Goal: Task Accomplishment & Management: Manage account settings

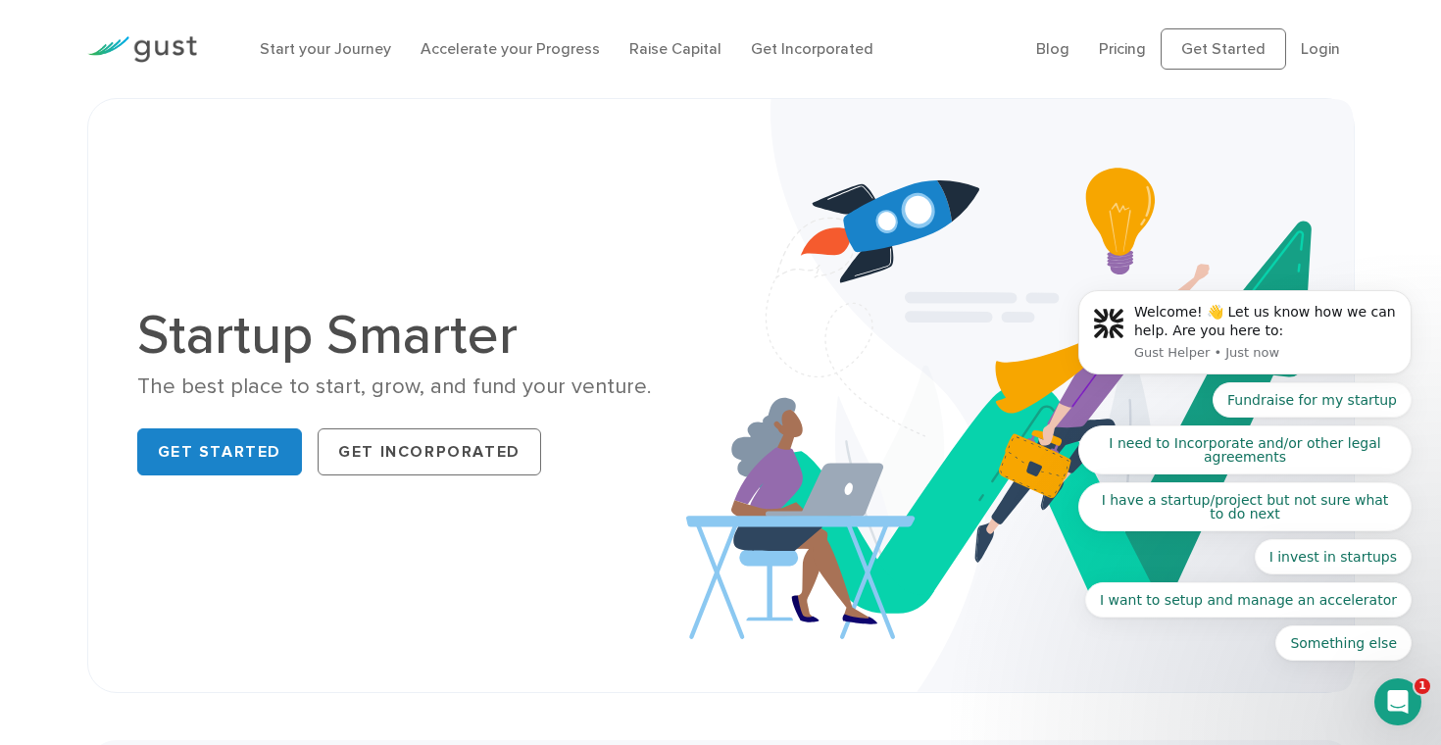
click at [1292, 22] on body "Welcome! 👋 Let us know how we can help. Are you here to: Gust Helper • Just now…" at bounding box center [1244, 337] width 376 height 693
click at [1308, 36] on body "Welcome! 👋 Let us know how we can help. Are you here to: Gust Helper • Just now…" at bounding box center [1244, 337] width 376 height 693
click at [1309, 48] on body "Welcome! 👋 Let us know how we can help. Are you here to: Gust Helper • Just now…" at bounding box center [1244, 337] width 376 height 693
click at [1299, 49] on body "Welcome! 👋 Let us know how we can help. Are you here to: Gust Helper • Just now…" at bounding box center [1244, 337] width 376 height 693
click at [1314, 47] on body "Welcome! 👋 Let us know how we can help. Are you here to: Gust Helper • Just now…" at bounding box center [1244, 337] width 376 height 693
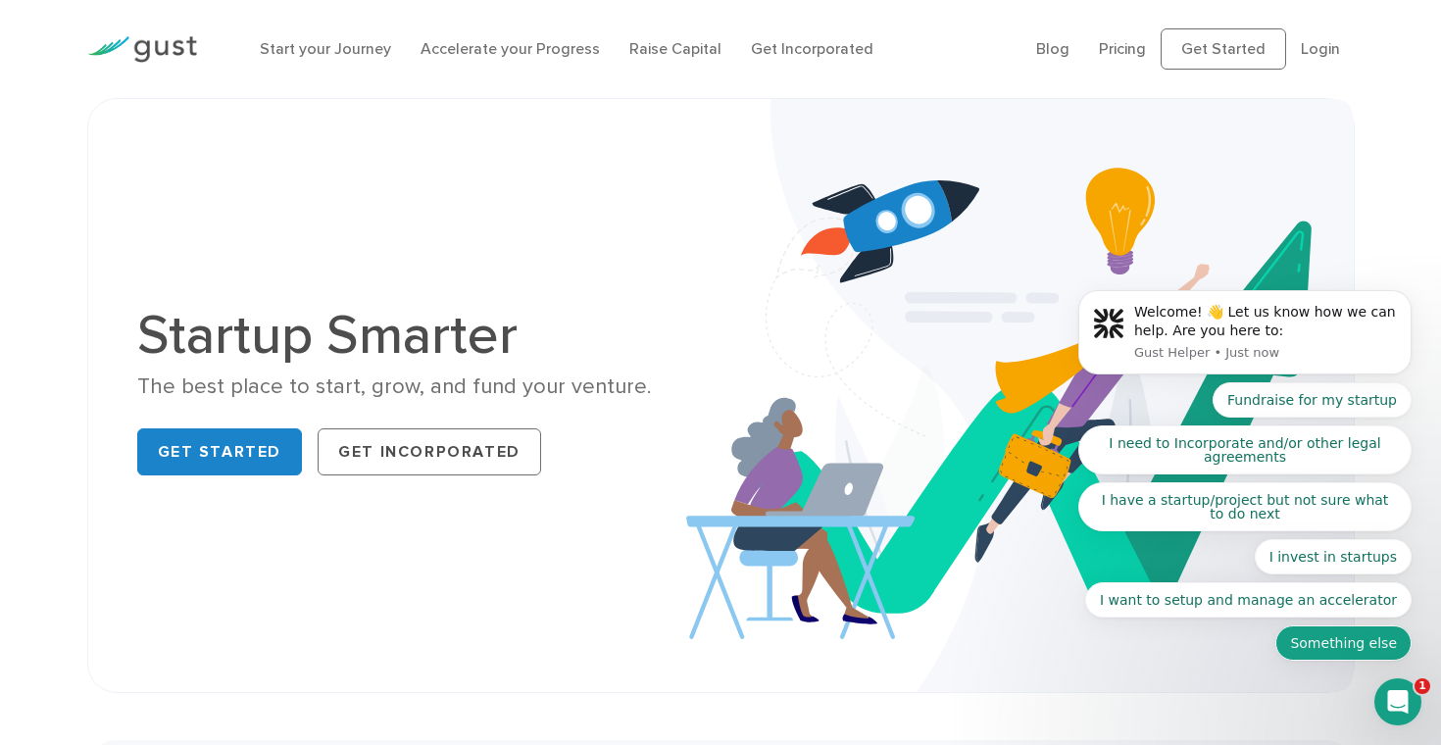
click at [1387, 646] on button "Something else" at bounding box center [1343, 642] width 136 height 35
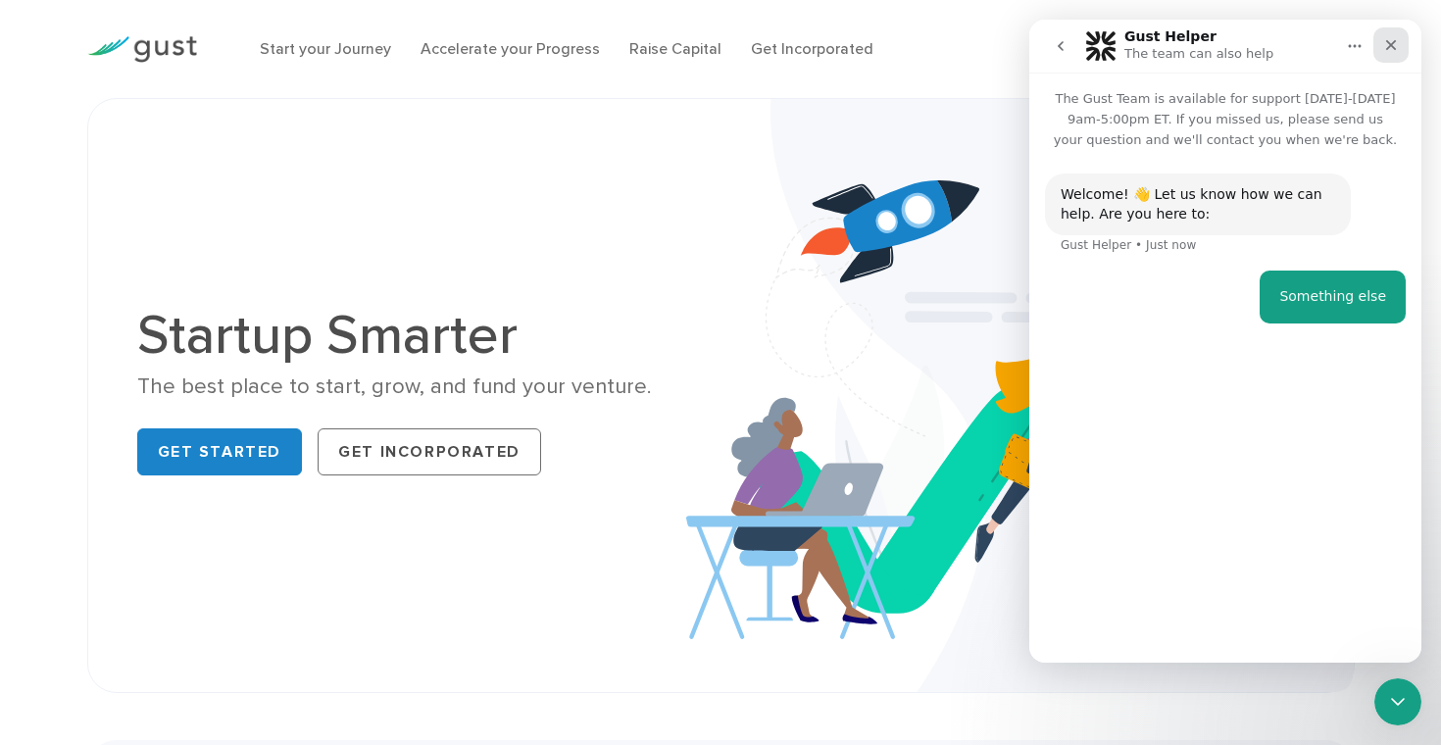
click at [1387, 47] on icon "Close" at bounding box center [1391, 45] width 16 height 16
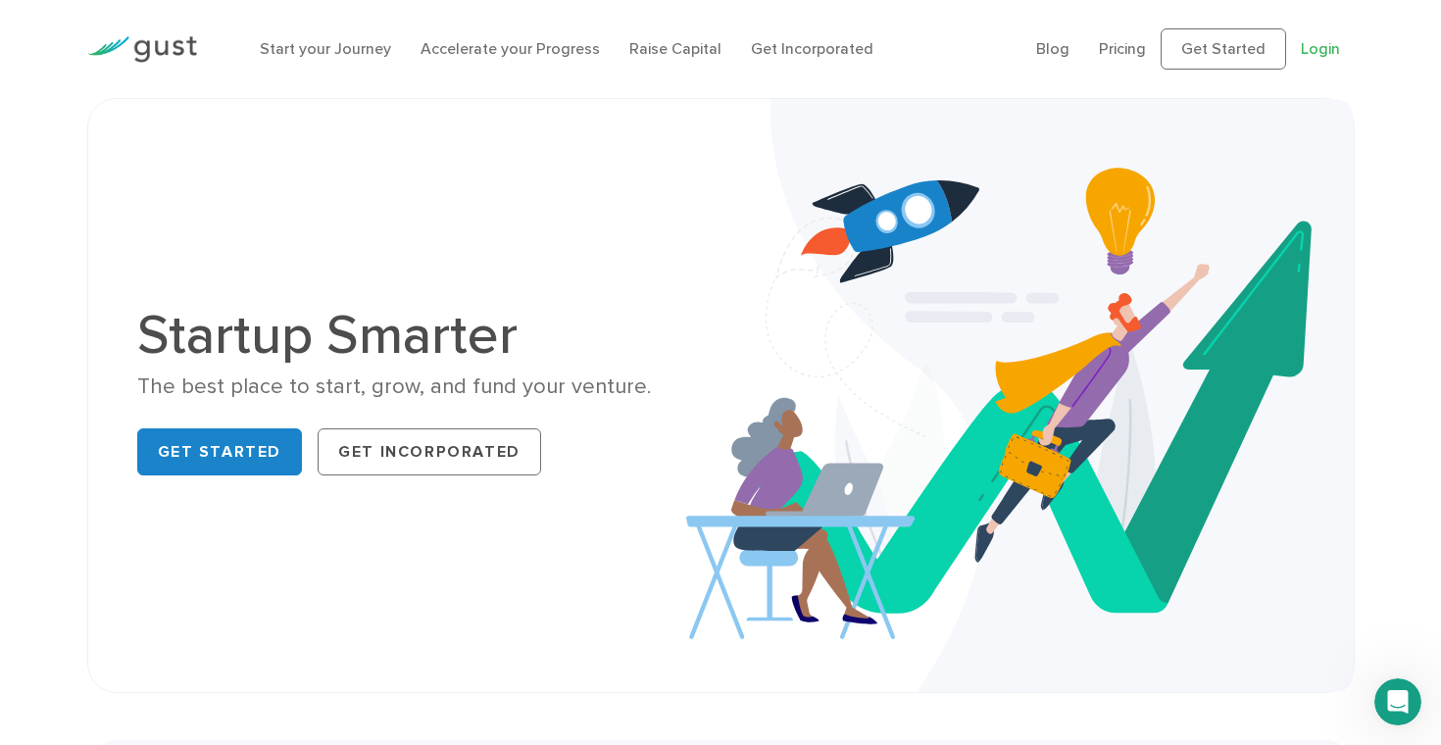
click at [1318, 41] on link "Login" at bounding box center [1319, 48] width 39 height 19
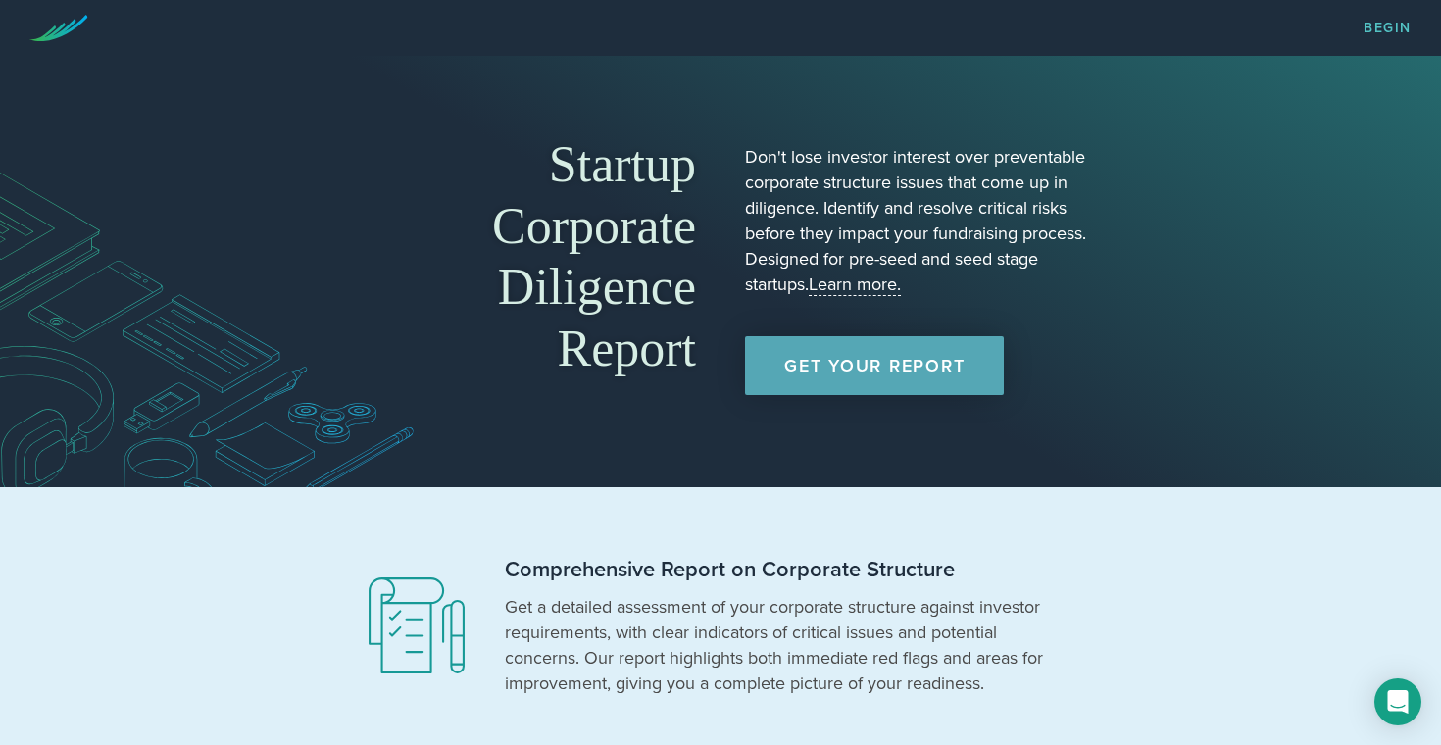
click at [1364, 16] on nav "Begin" at bounding box center [720, 28] width 1441 height 56
click at [1371, 38] on nav "Begin" at bounding box center [720, 28] width 1441 height 56
click at [1373, 35] on link "Begin" at bounding box center [1387, 29] width 48 height 14
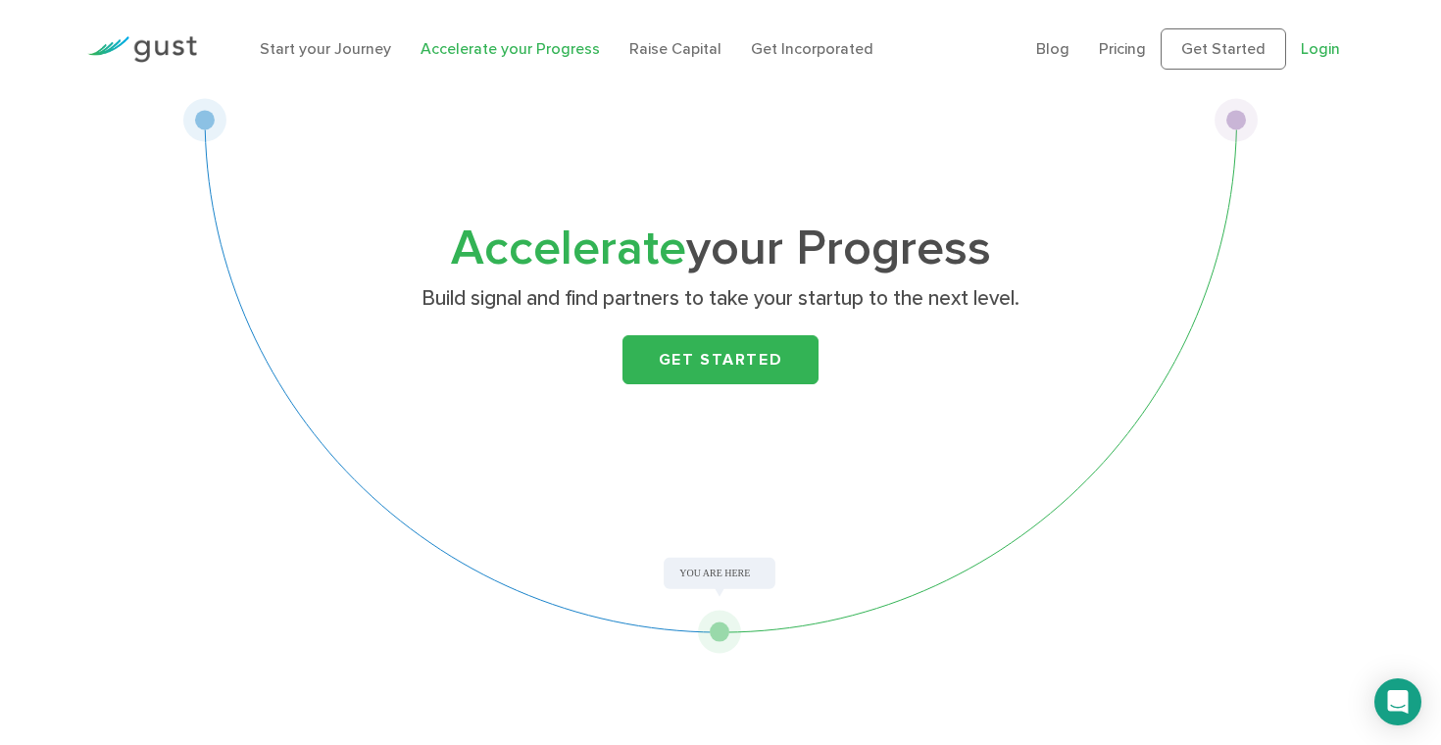
click at [1300, 52] on link "Login" at bounding box center [1319, 48] width 39 height 19
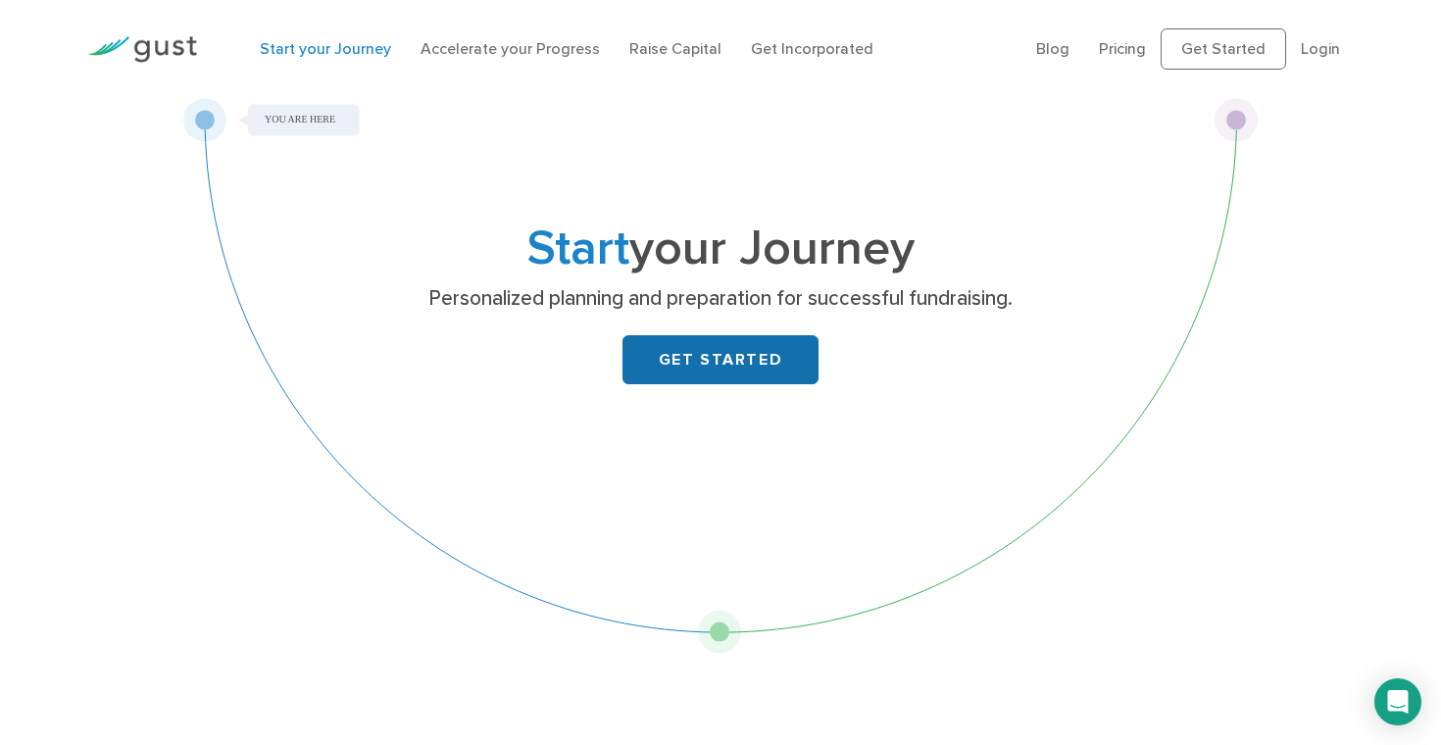
click at [658, 348] on link "GET STARTED" at bounding box center [720, 359] width 196 height 49
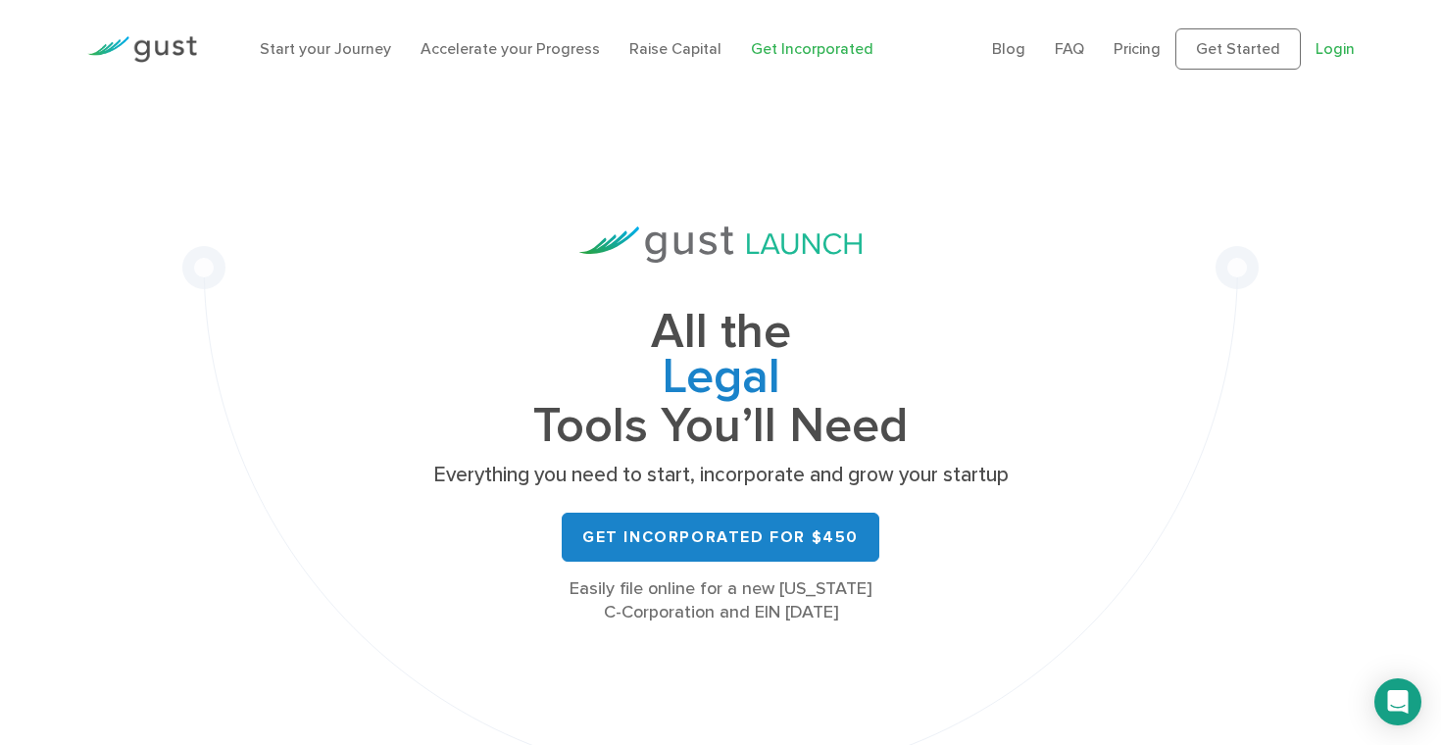
click at [1347, 39] on link "Login" at bounding box center [1334, 48] width 39 height 19
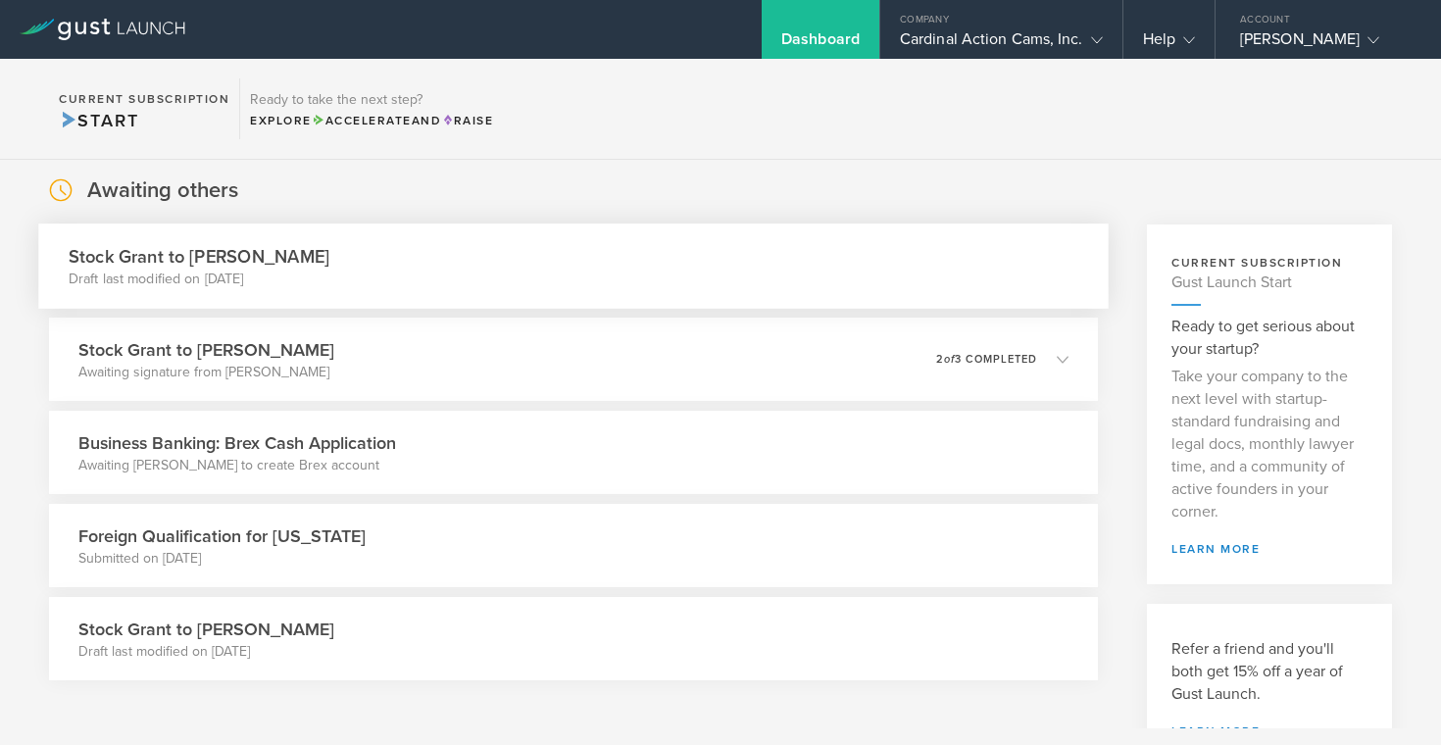
scroll to position [85, 0]
click at [776, 357] on div "Stock [PERSON_NAME] to [PERSON_NAME] Awaiting signature from [PERSON_NAME] 0 un…" at bounding box center [572, 357] width 1069 height 85
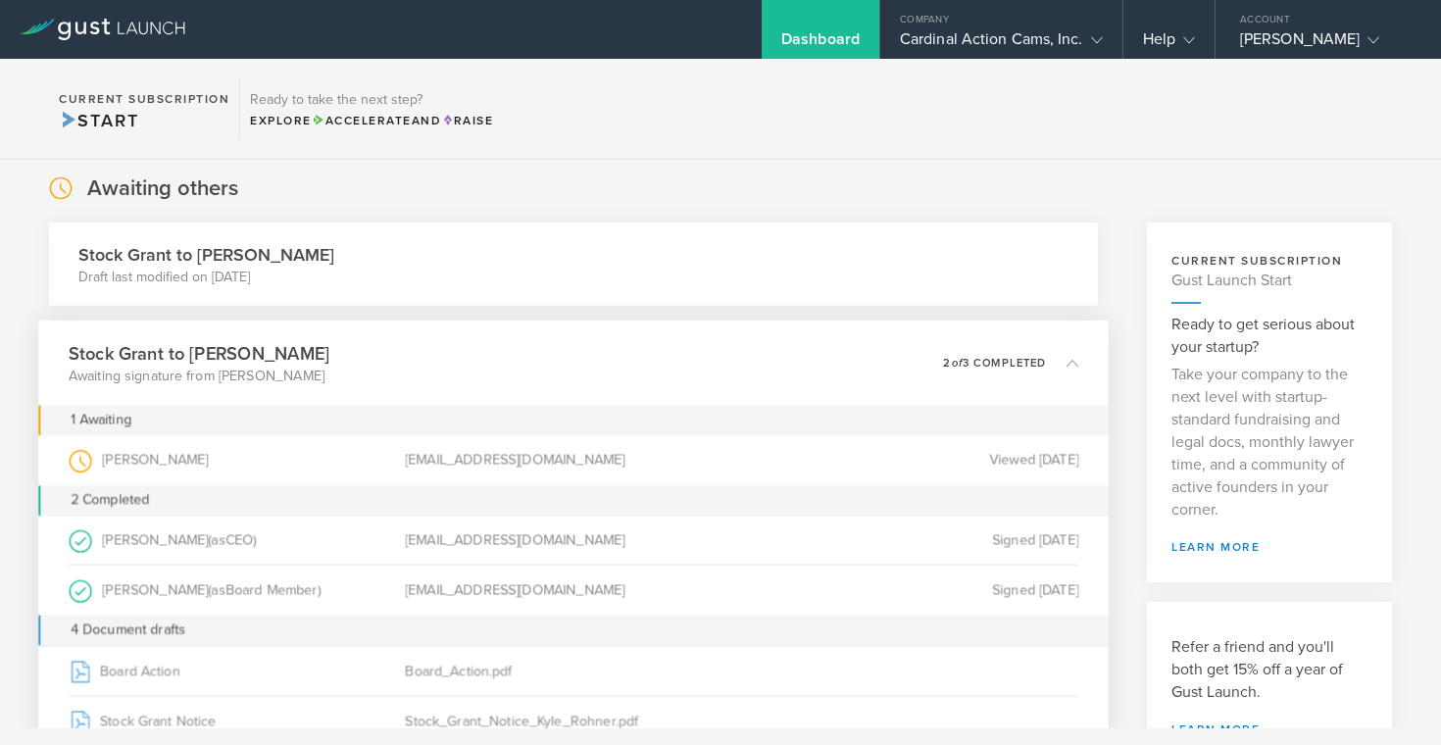
click at [765, 464] on div "Viewed [DATE]" at bounding box center [910, 460] width 336 height 50
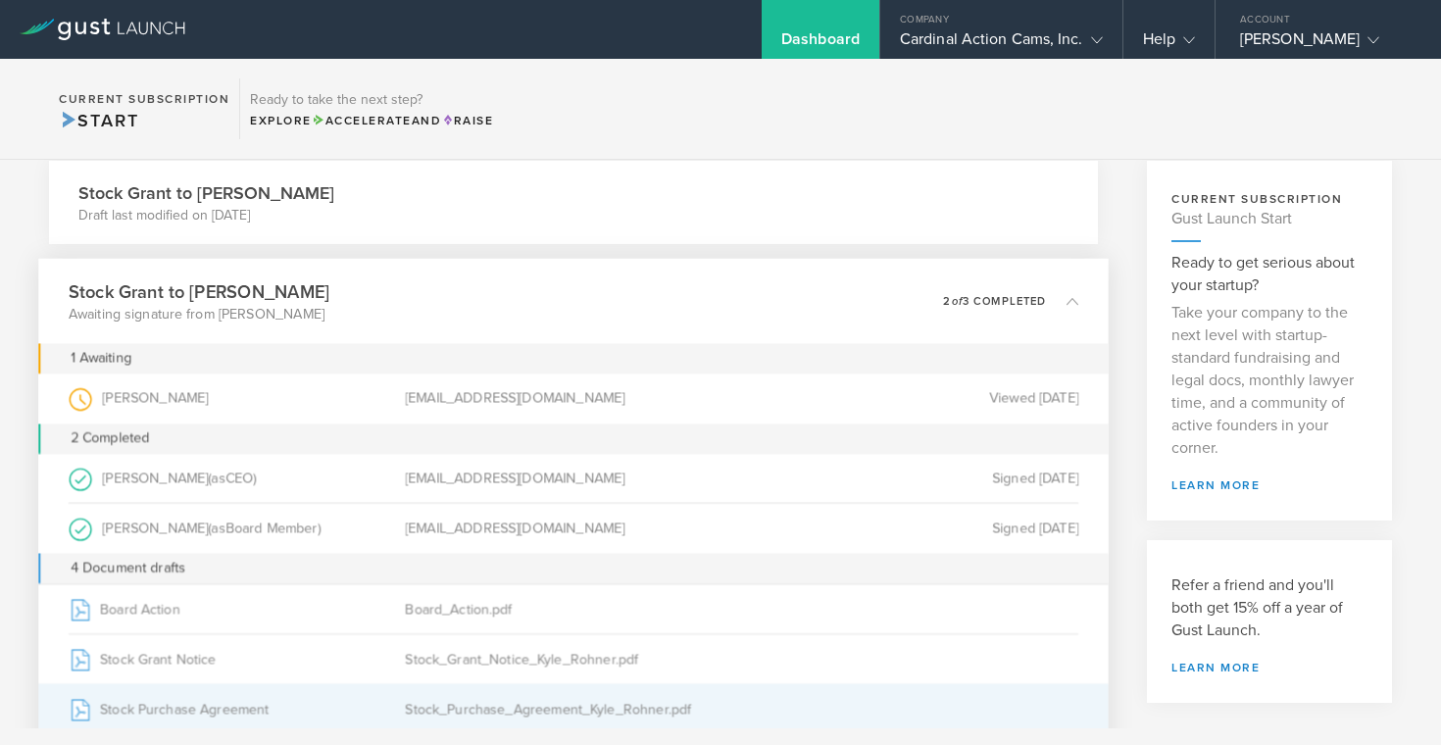
scroll to position [45, 0]
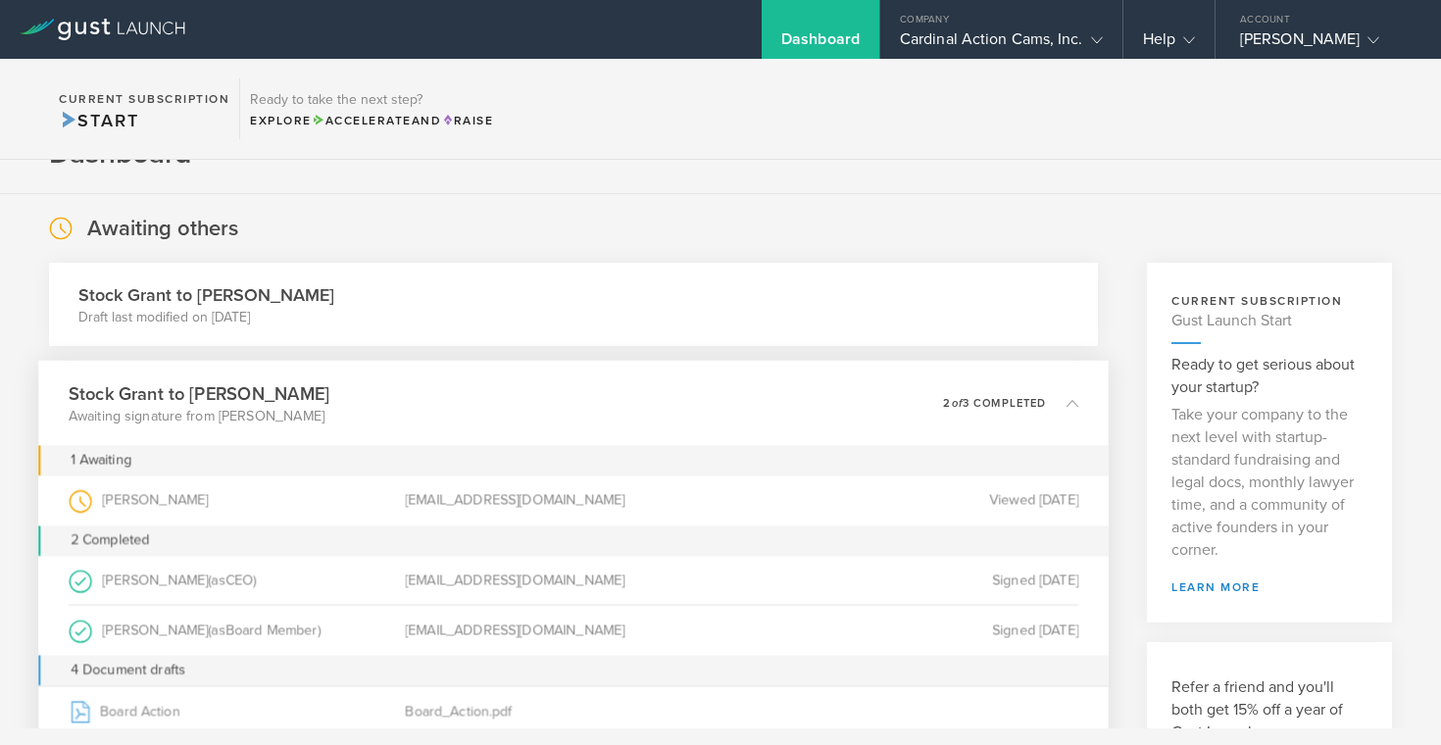
click at [180, 391] on h3 "Stock Grant to [PERSON_NAME]" at bounding box center [199, 393] width 261 height 26
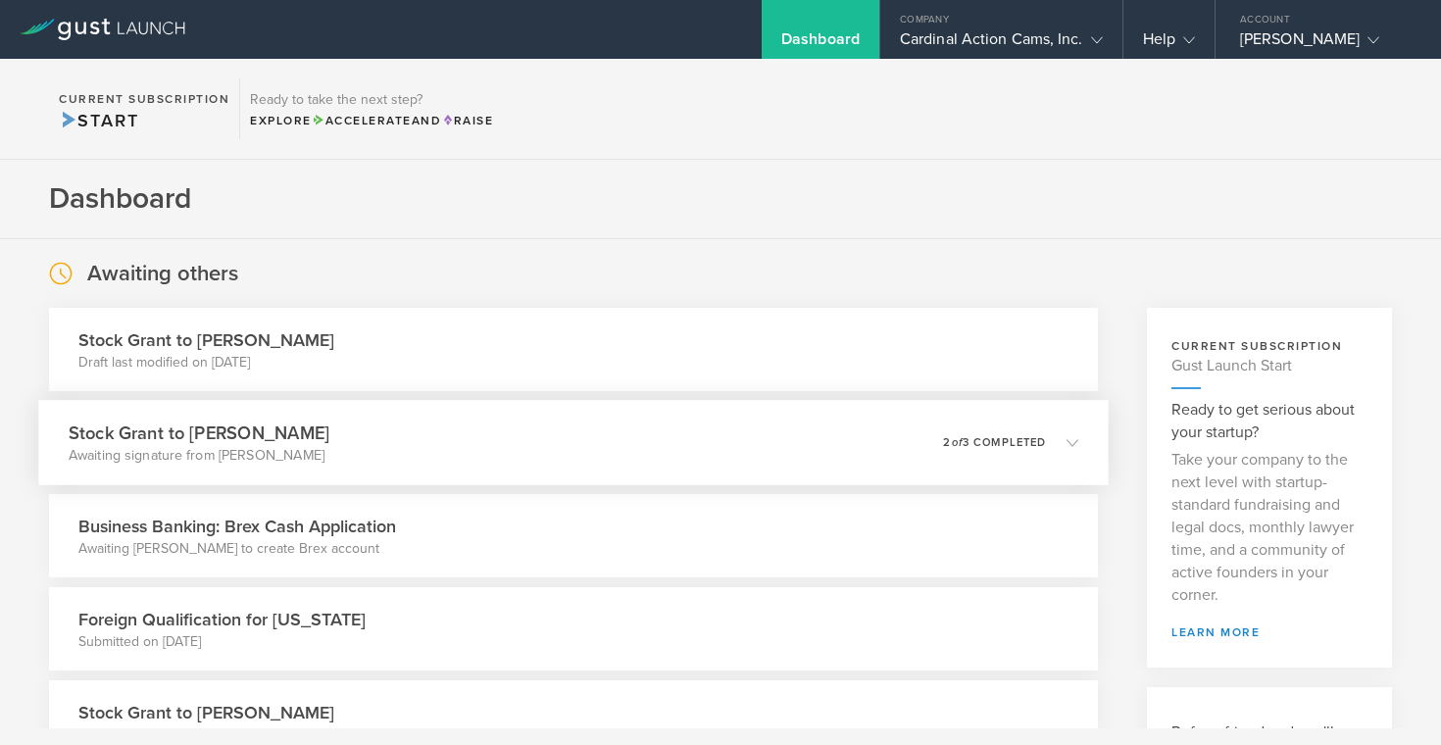
scroll to position [0, 0]
click at [190, 441] on h3 "Stock Grant to [PERSON_NAME]" at bounding box center [199, 432] width 261 height 26
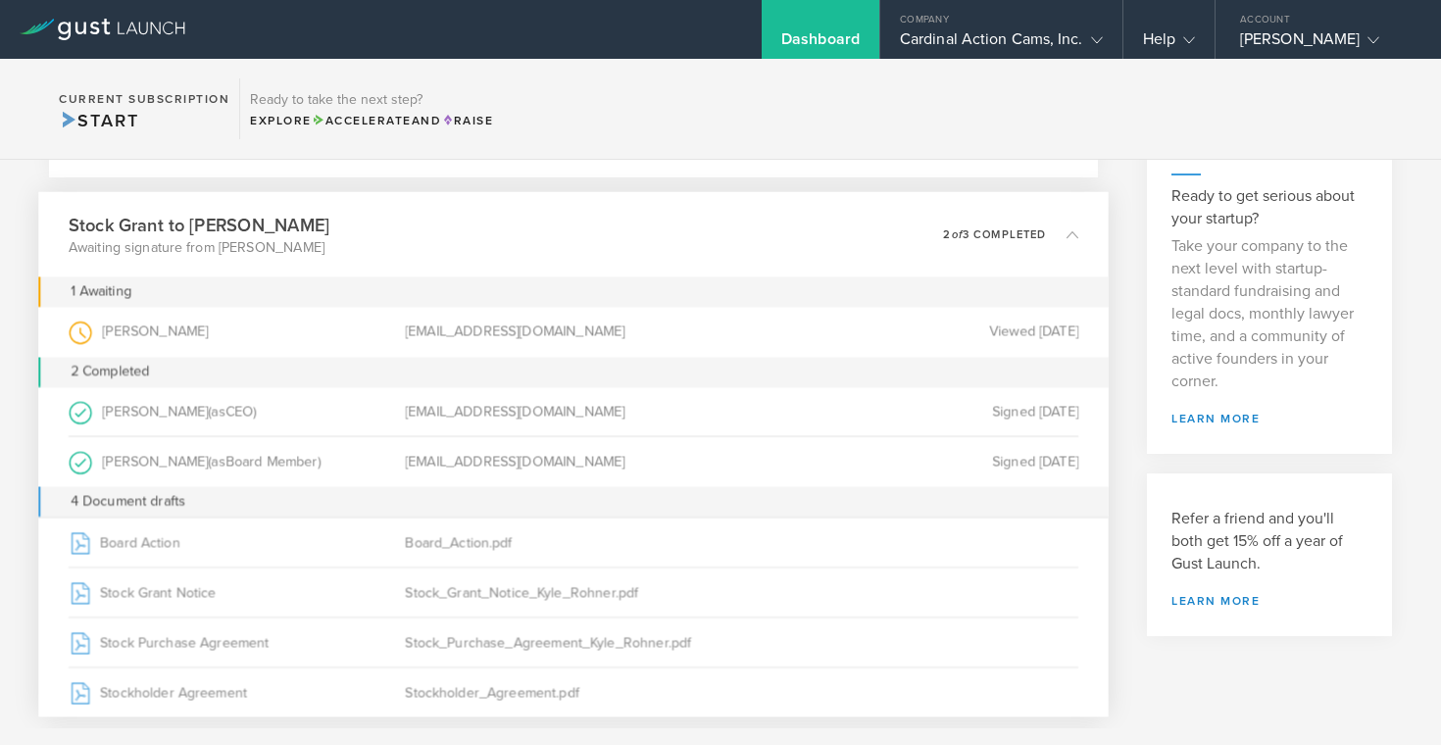
scroll to position [492, 0]
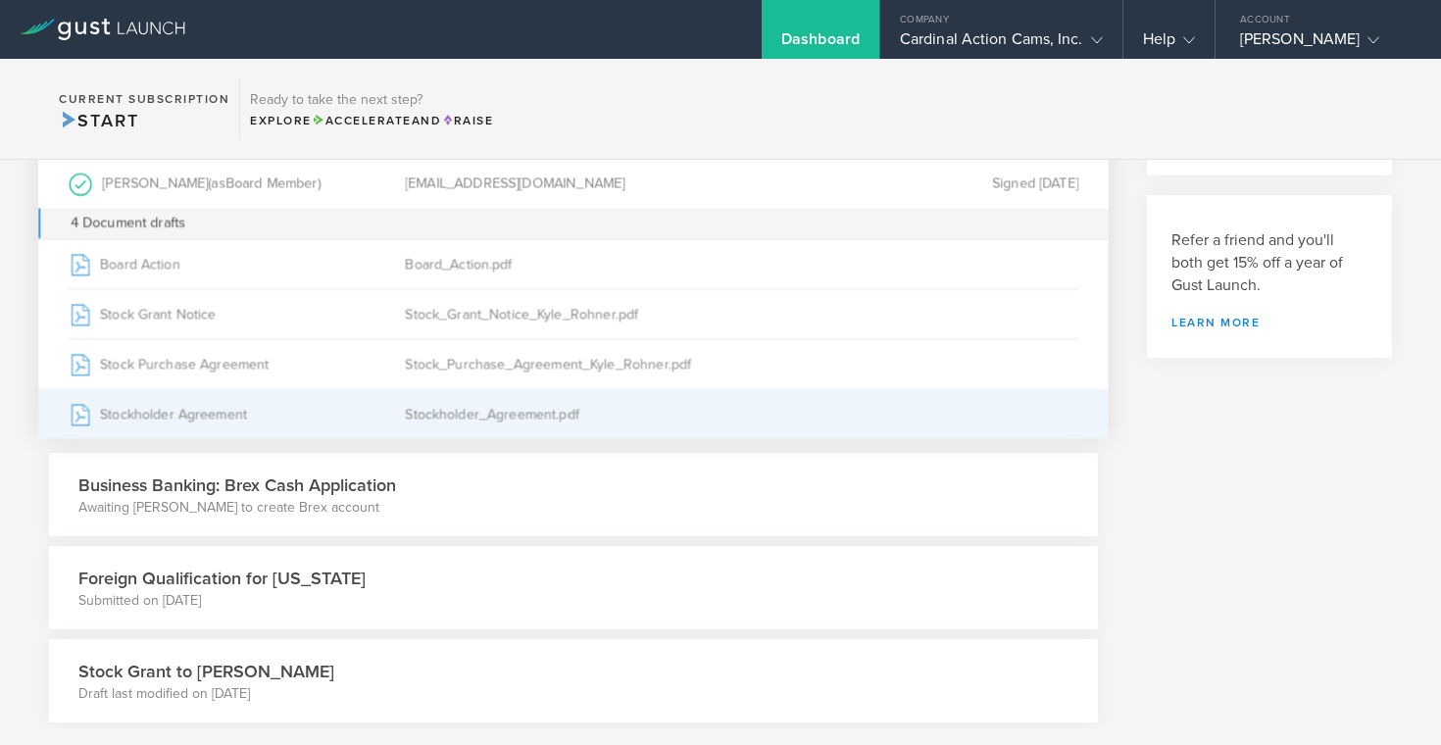
click at [174, 422] on div "Stockholder Agreement" at bounding box center [237, 413] width 336 height 49
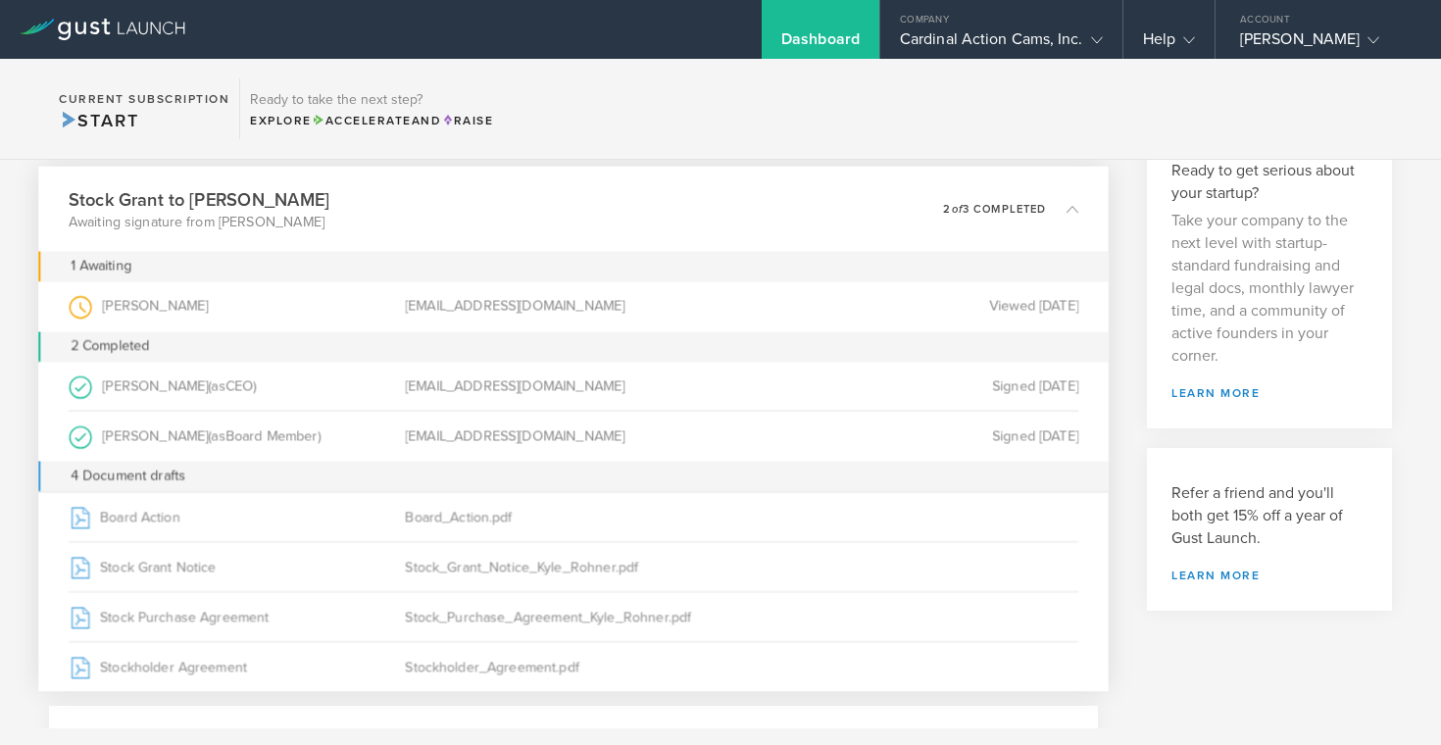
scroll to position [178, 0]
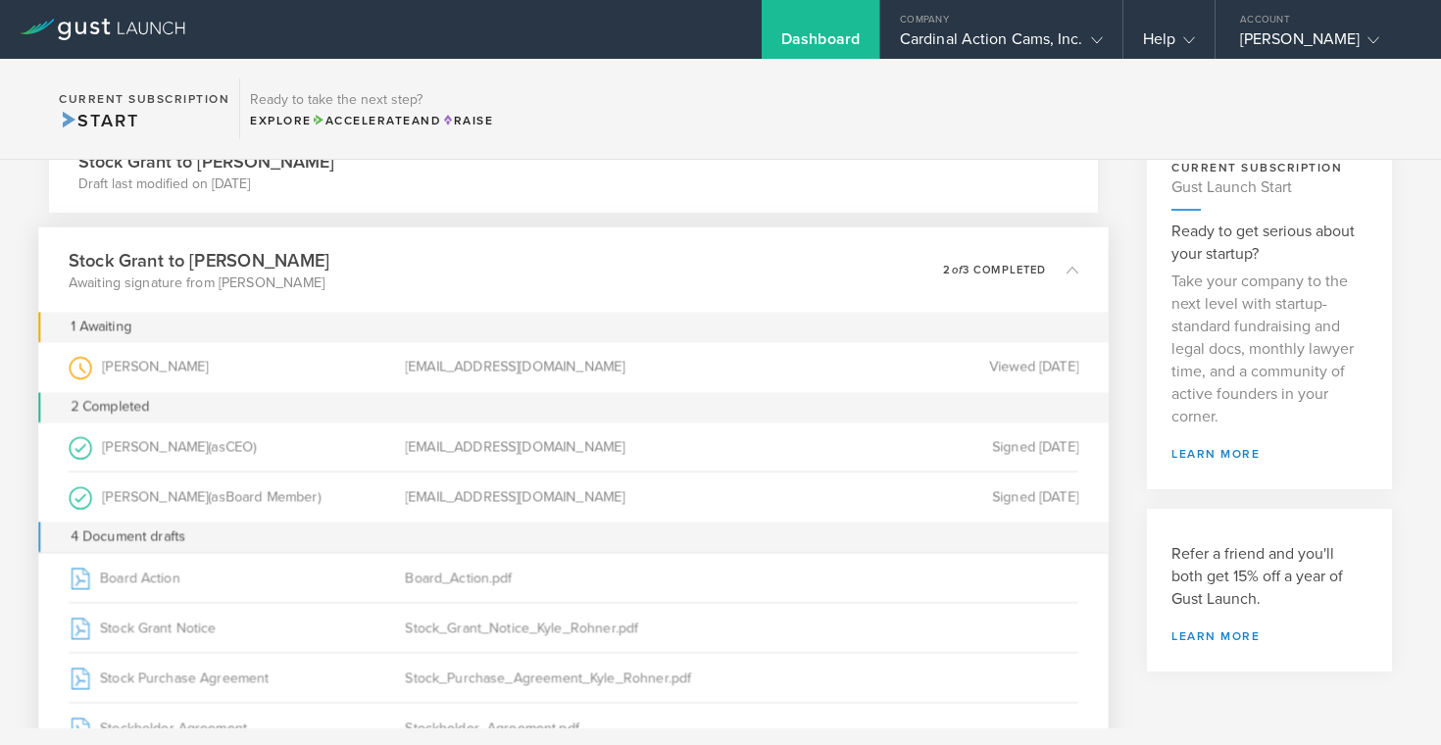
click at [309, 373] on div "Kyle Rohner (as Grantee )" at bounding box center [237, 367] width 336 height 50
click at [981, 1] on div "Company" at bounding box center [1001, 14] width 242 height 29
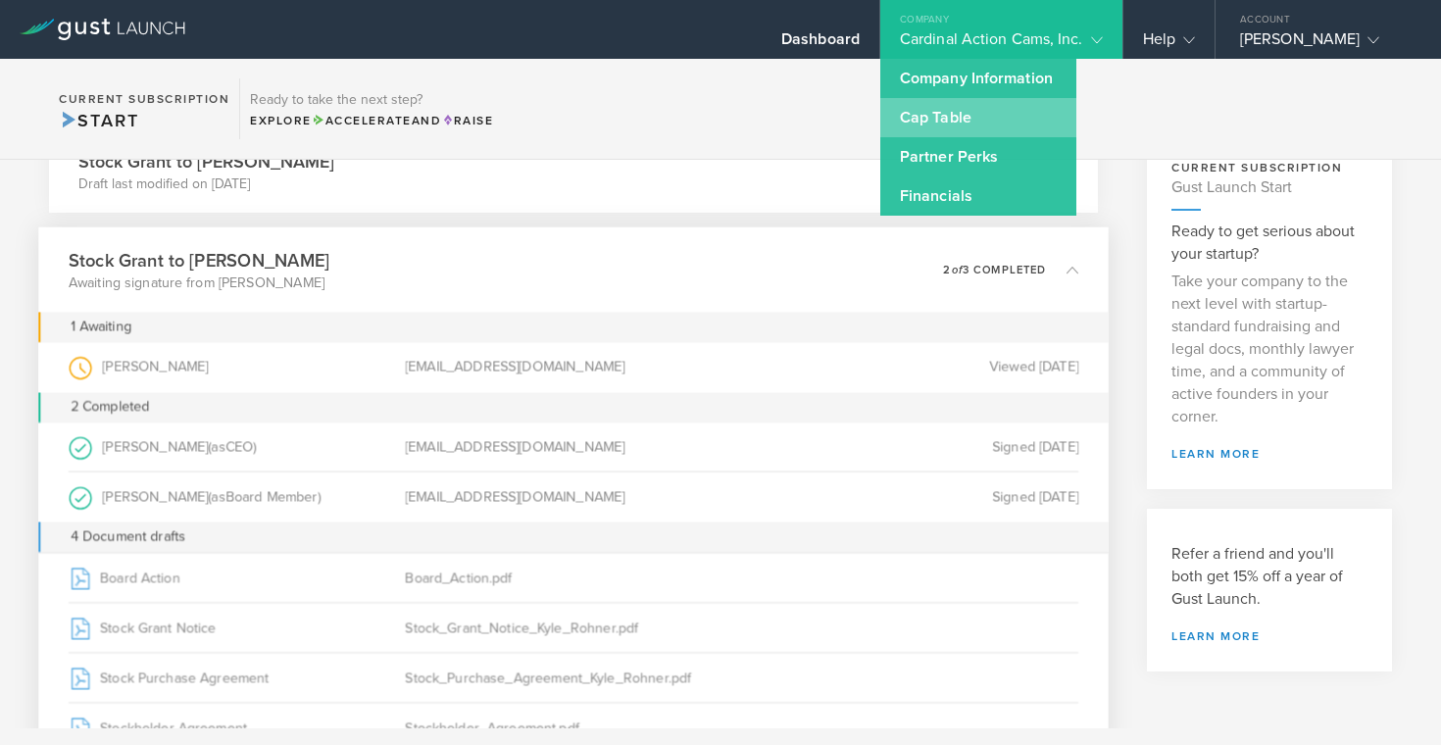
click at [894, 105] on link "Cap Table" at bounding box center [978, 117] width 196 height 39
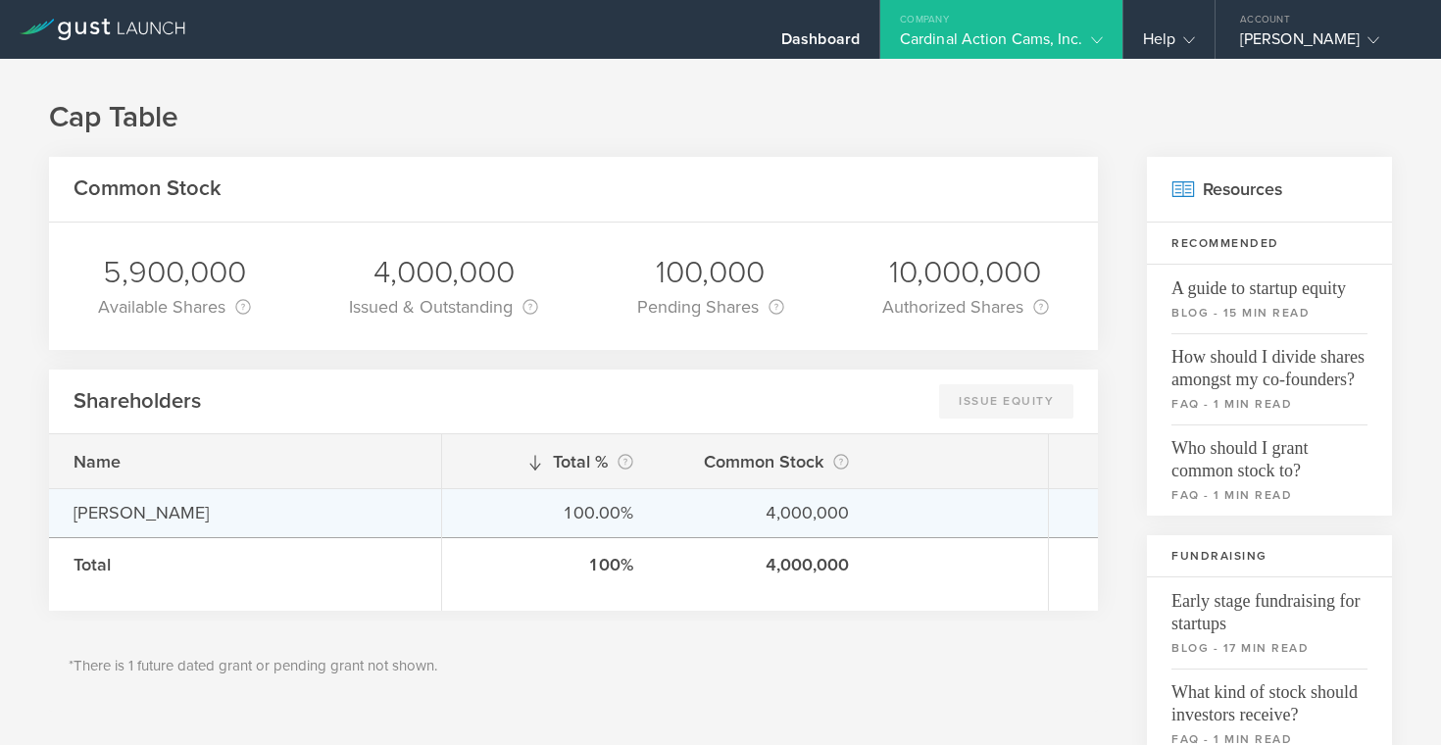
click at [661, 523] on div "100.00% 4,000,000" at bounding box center [745, 512] width 606 height 49
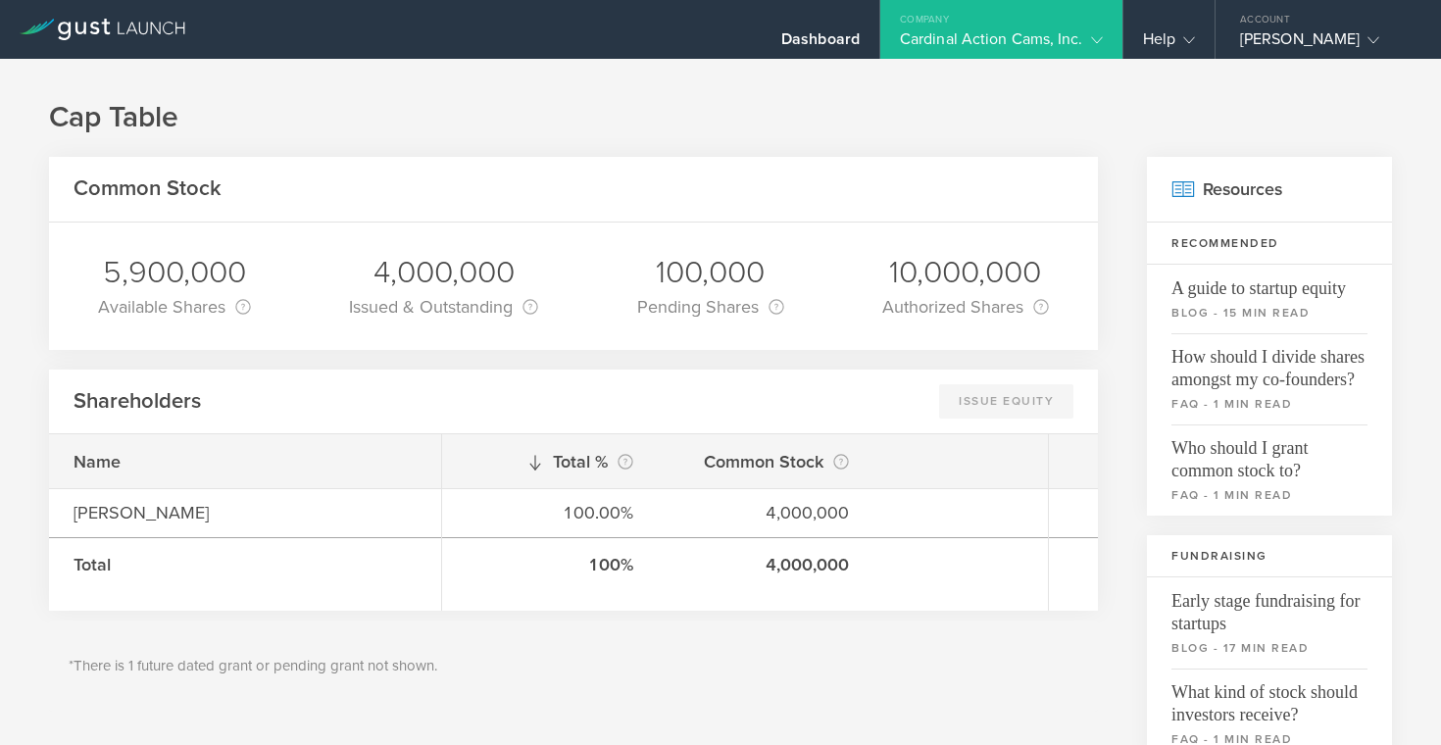
click at [661, 563] on div "100% 4,000,000" at bounding box center [745, 564] width 606 height 54
click at [998, 30] on div "Cardinal Action Cams, Inc." at bounding box center [1001, 43] width 203 height 29
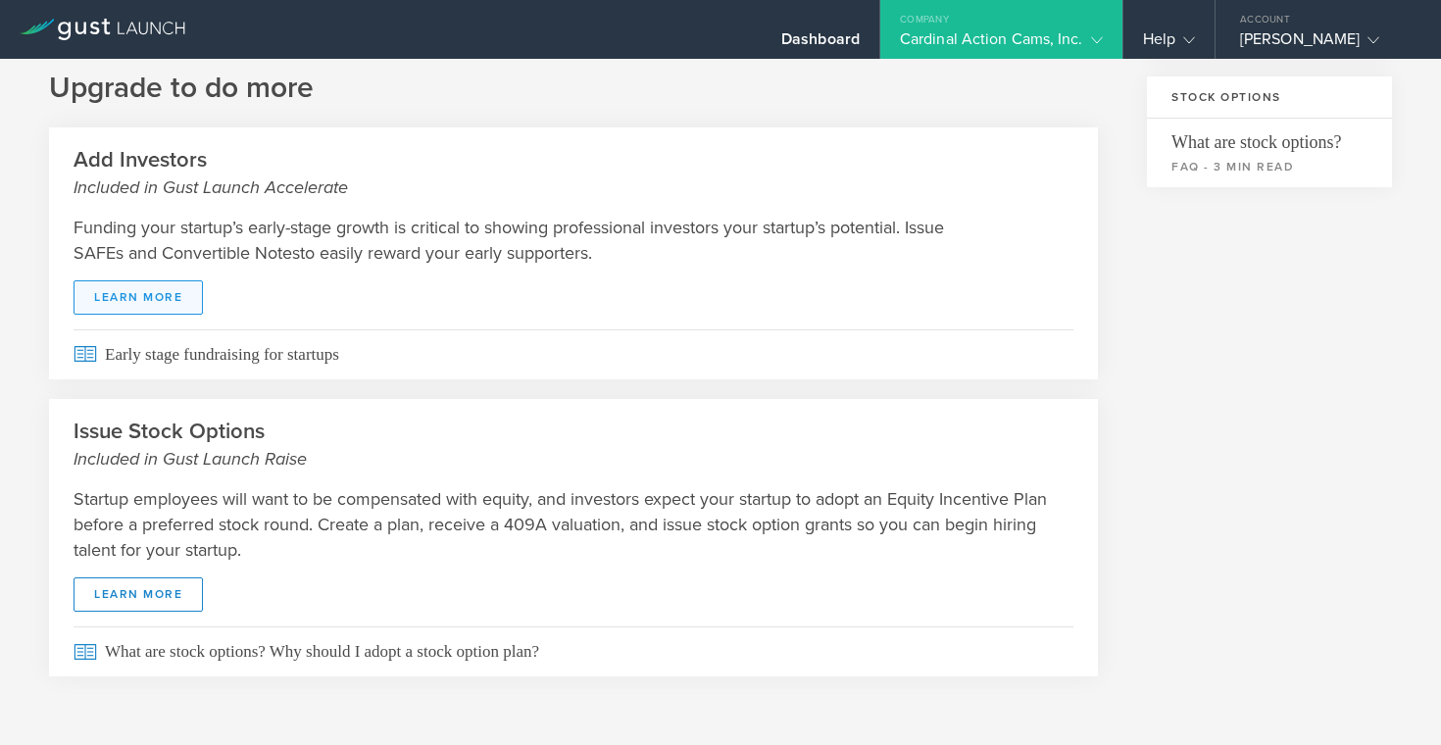
click at [124, 287] on link "learn more" at bounding box center [137, 297] width 129 height 34
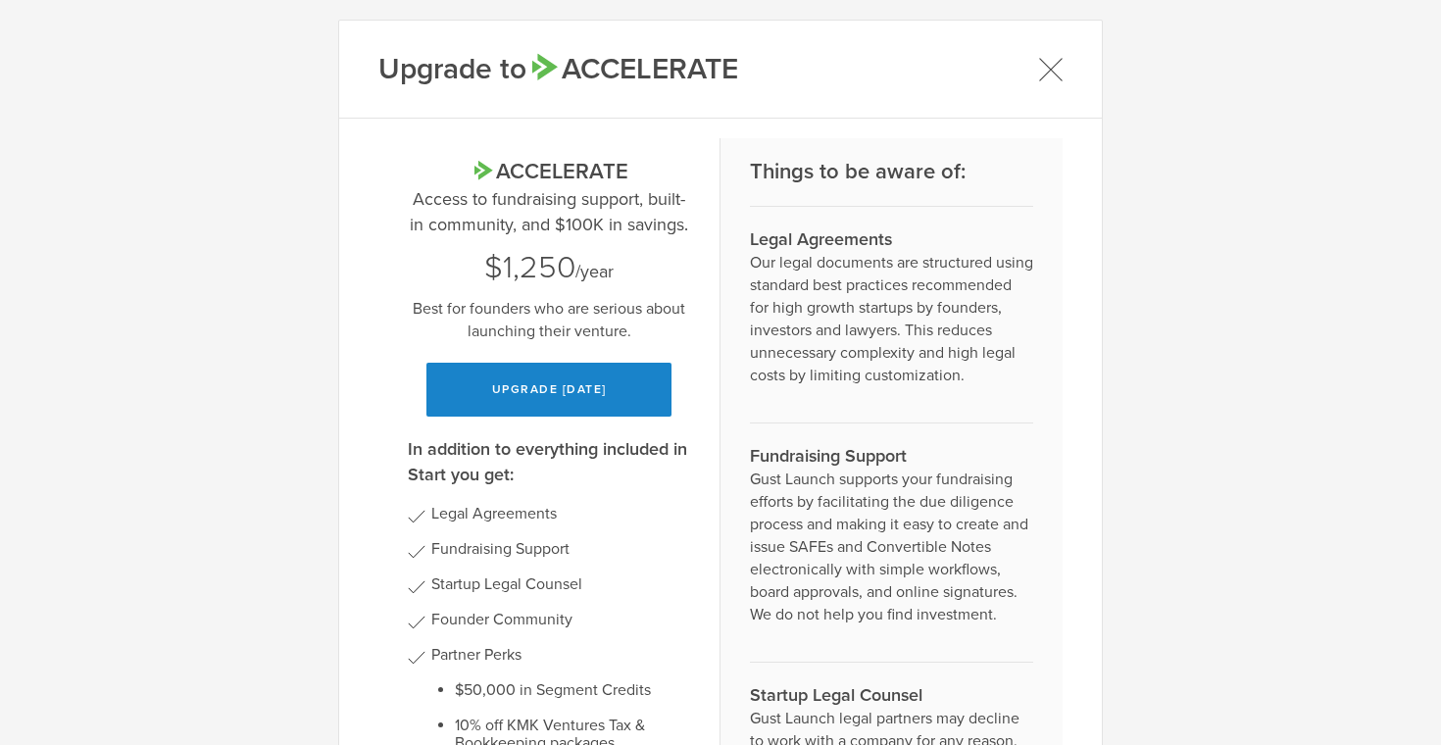
click at [1051, 71] on icon at bounding box center [1050, 69] width 24 height 24
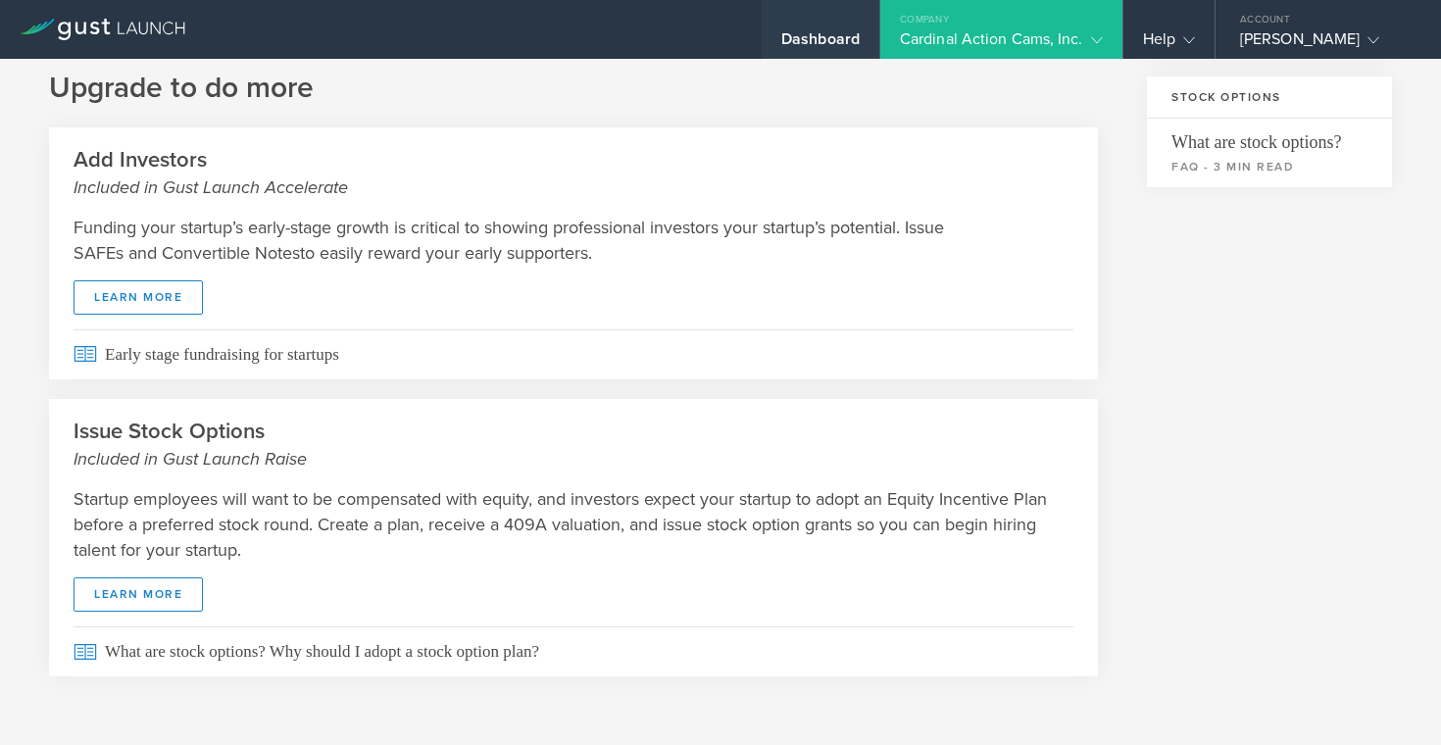
click at [831, 46] on div "Dashboard" at bounding box center [820, 43] width 78 height 29
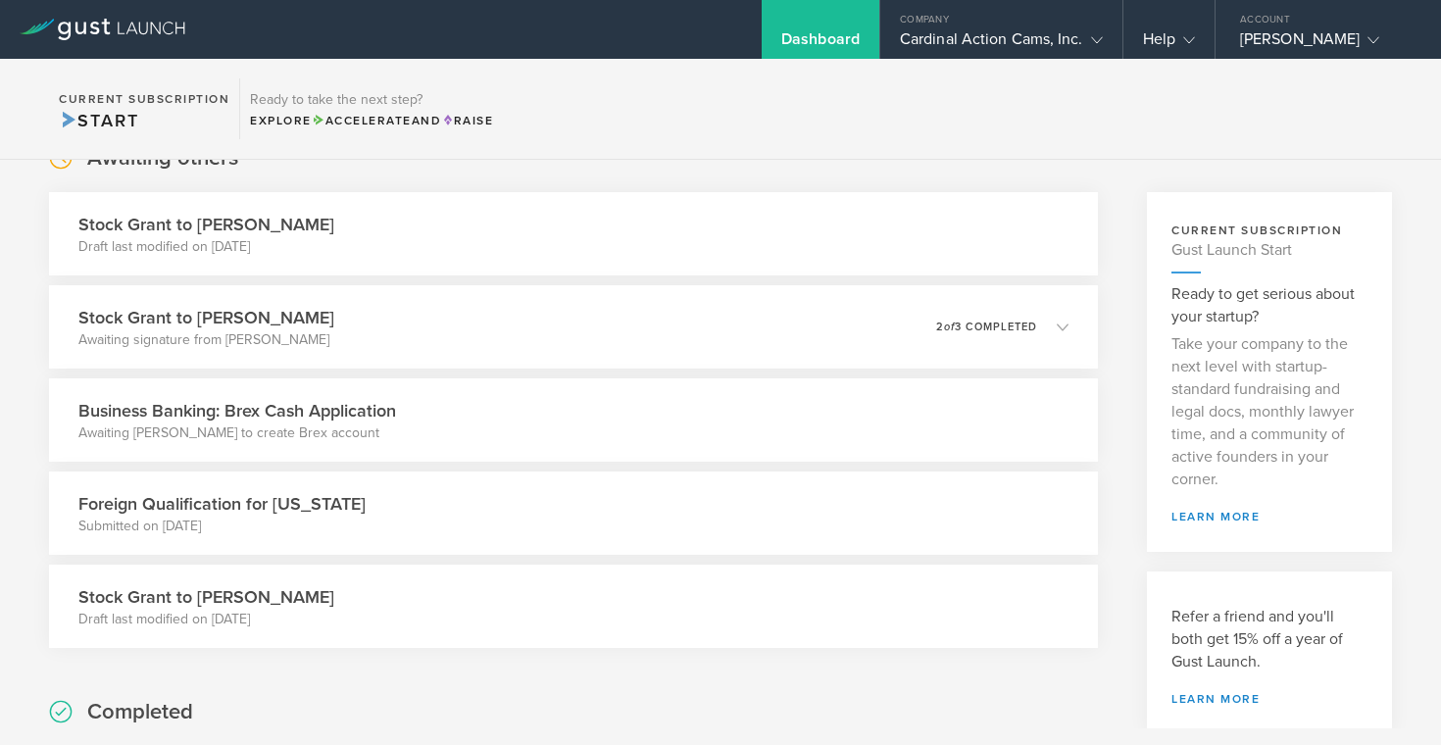
scroll to position [117, 0]
click at [488, 316] on div "Stock Grant to Kyle Rohner Awaiting signature from Kyle Rohner 0 undeliverable …" at bounding box center [572, 325] width 1069 height 85
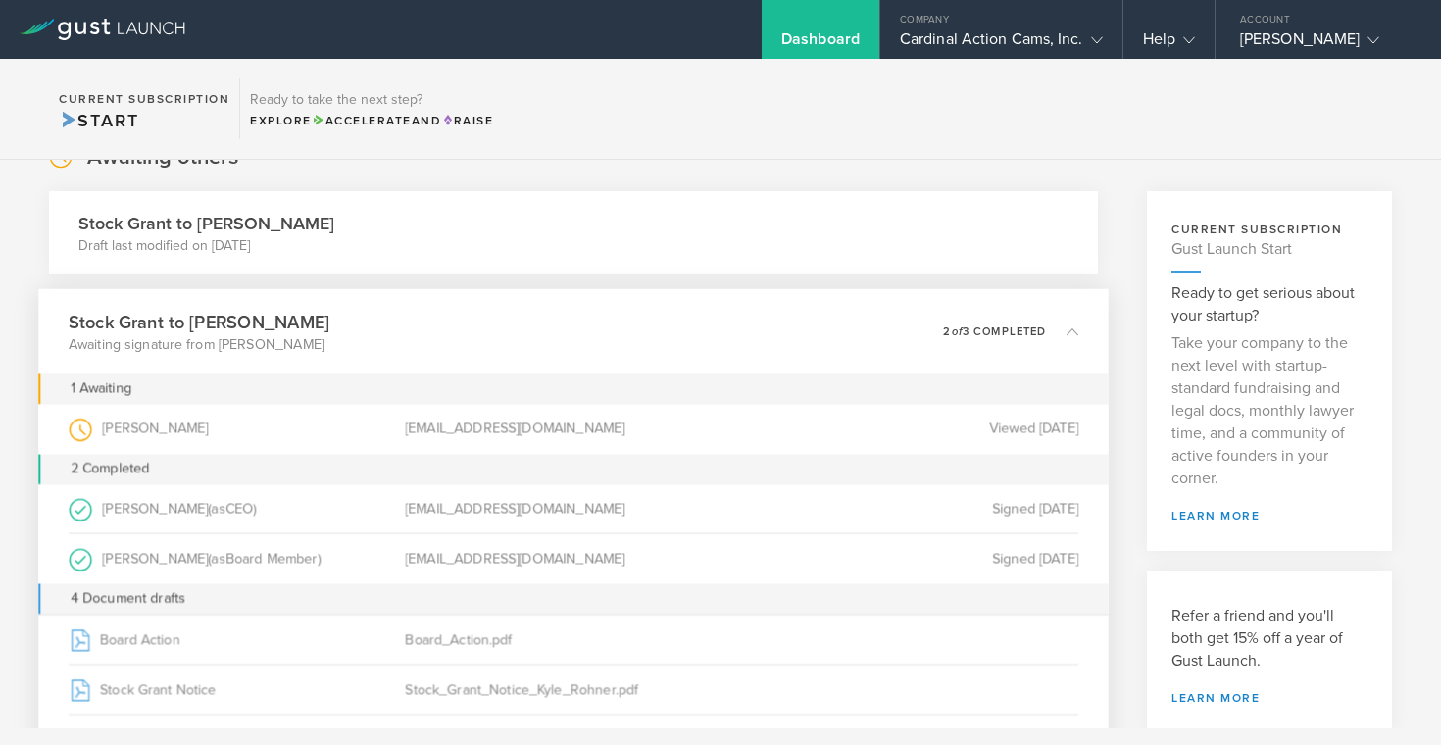
click at [70, 436] on icon at bounding box center [81, 429] width 24 height 24
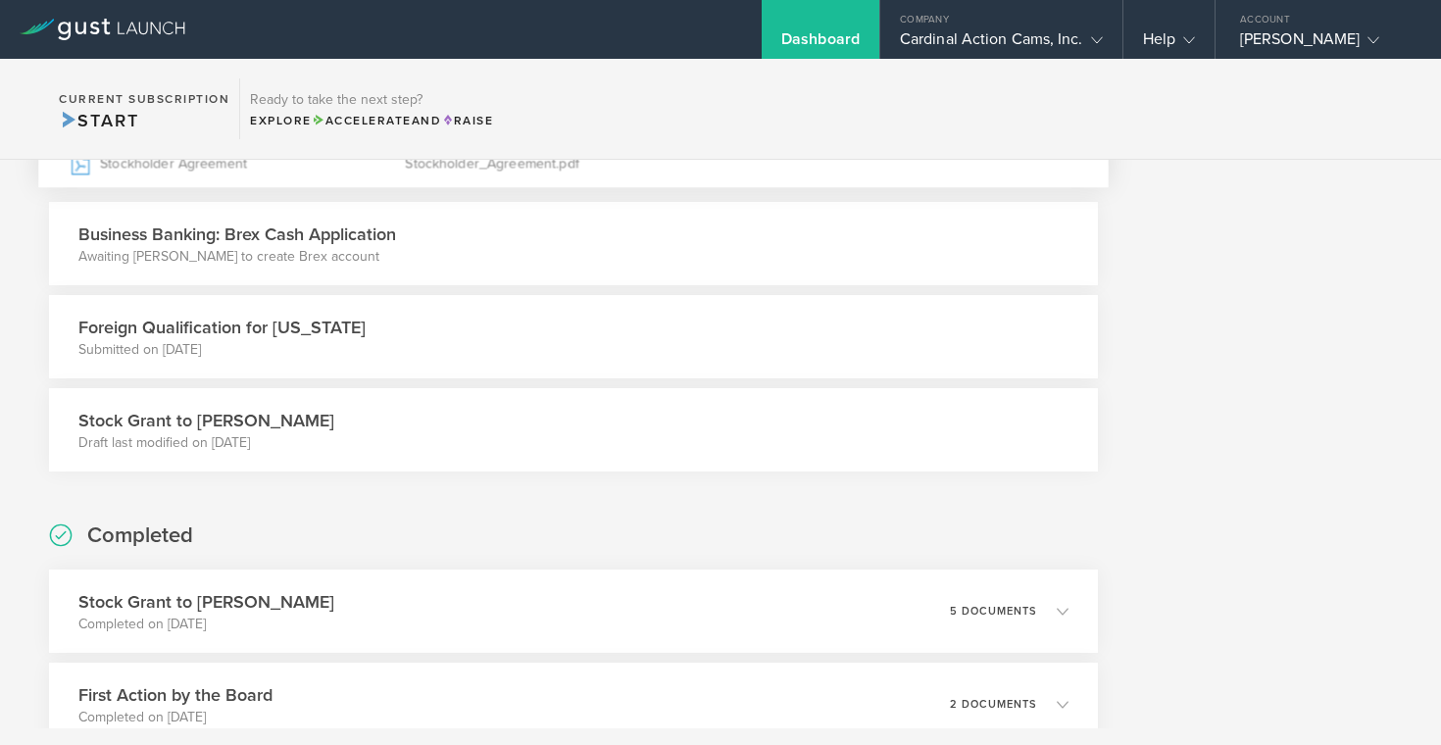
scroll to position [795, 0]
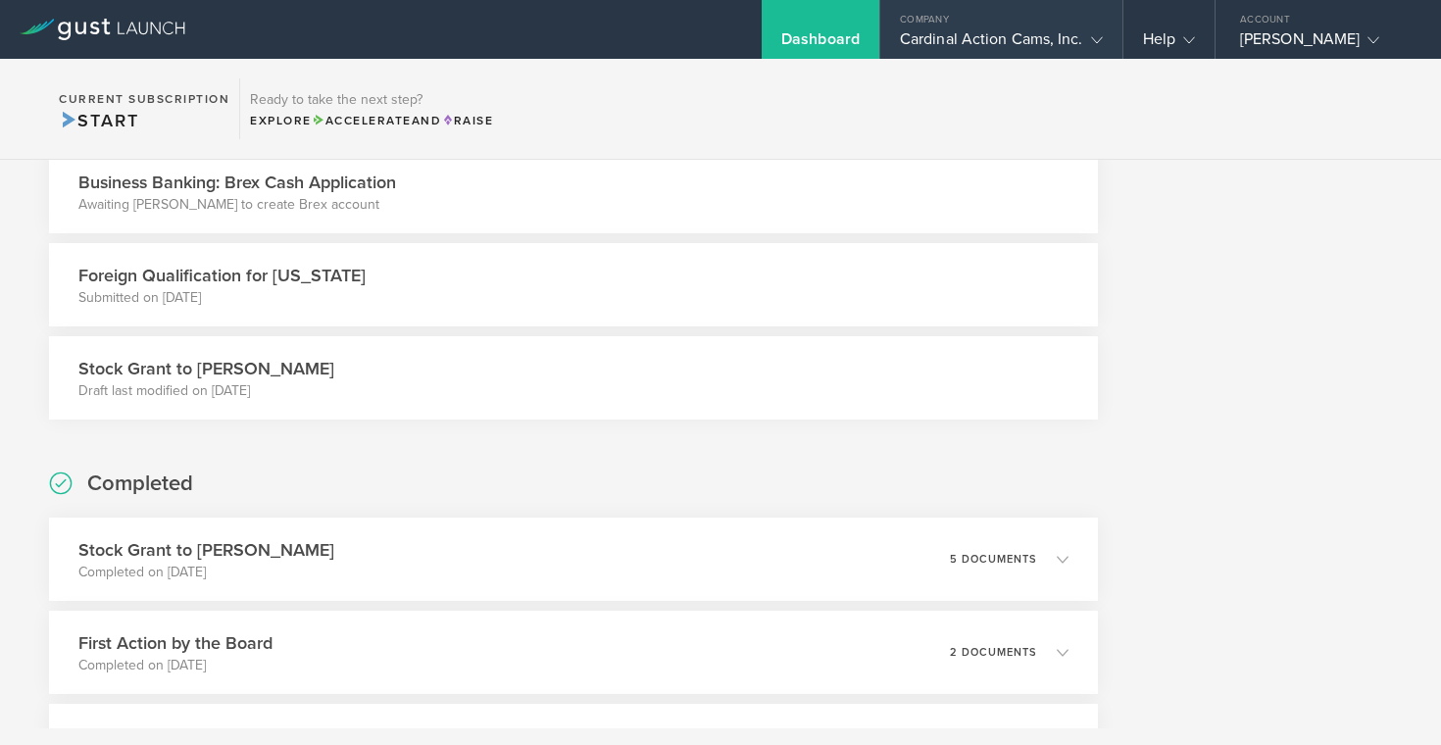
click at [913, 36] on div "Cardinal Action Cams, Inc." at bounding box center [1001, 43] width 203 height 29
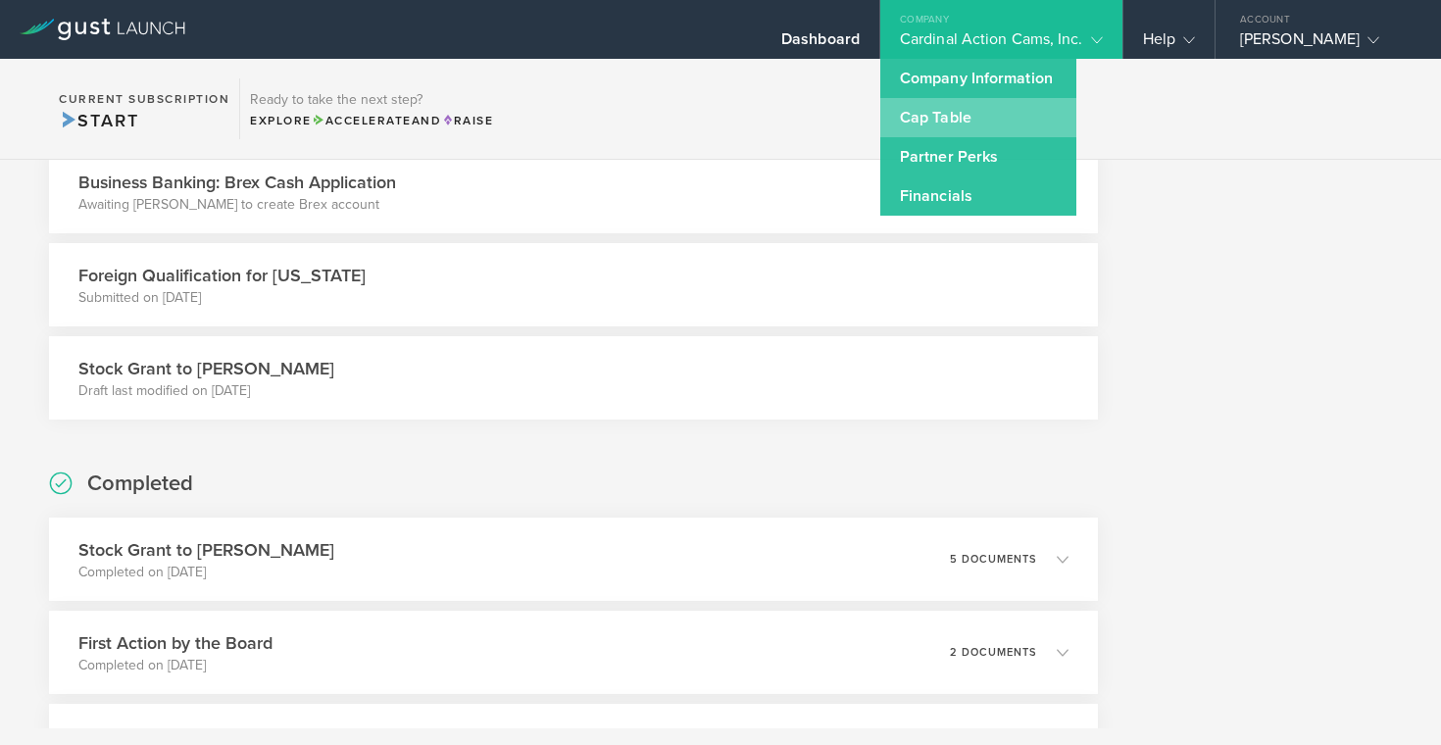
click at [925, 126] on link "Cap Table" at bounding box center [978, 117] width 196 height 39
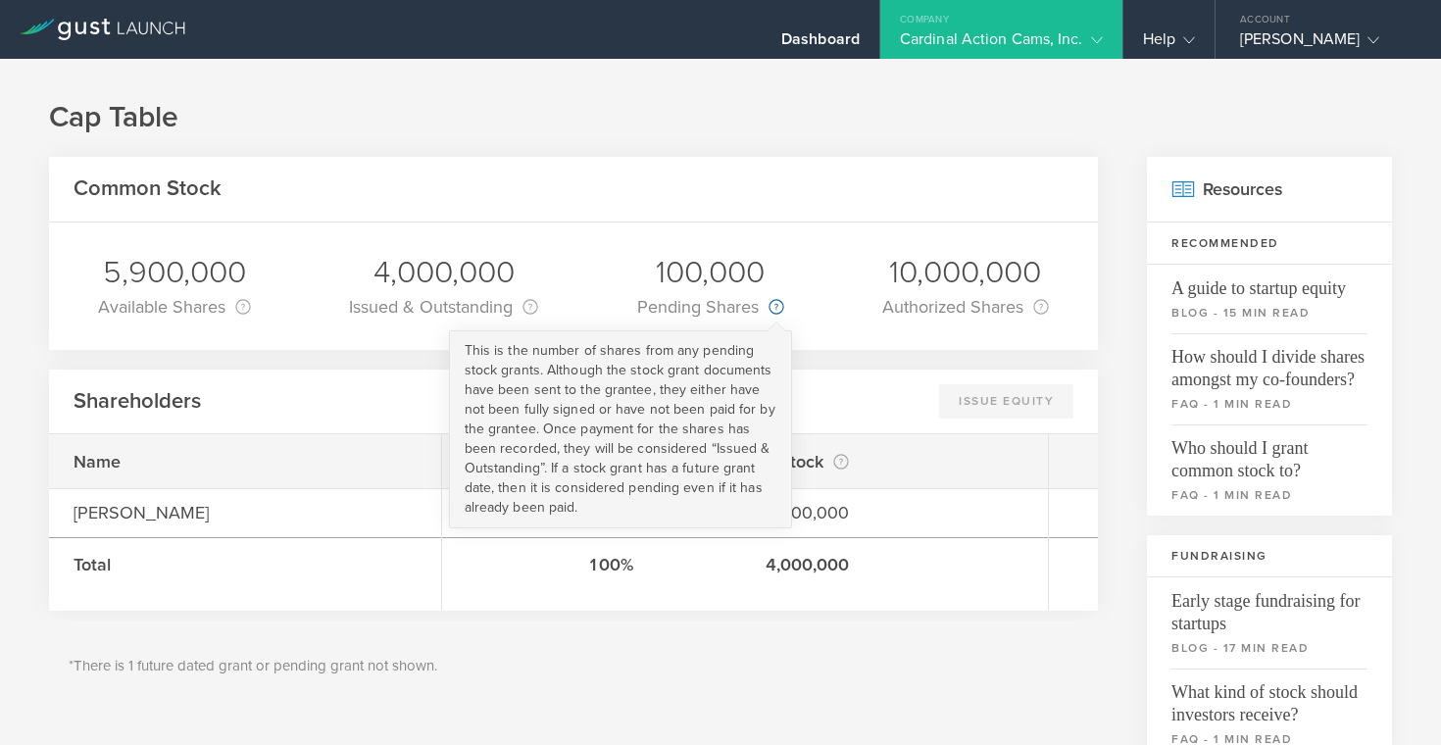
click at [772, 313] on circle at bounding box center [776, 307] width 14 height 14
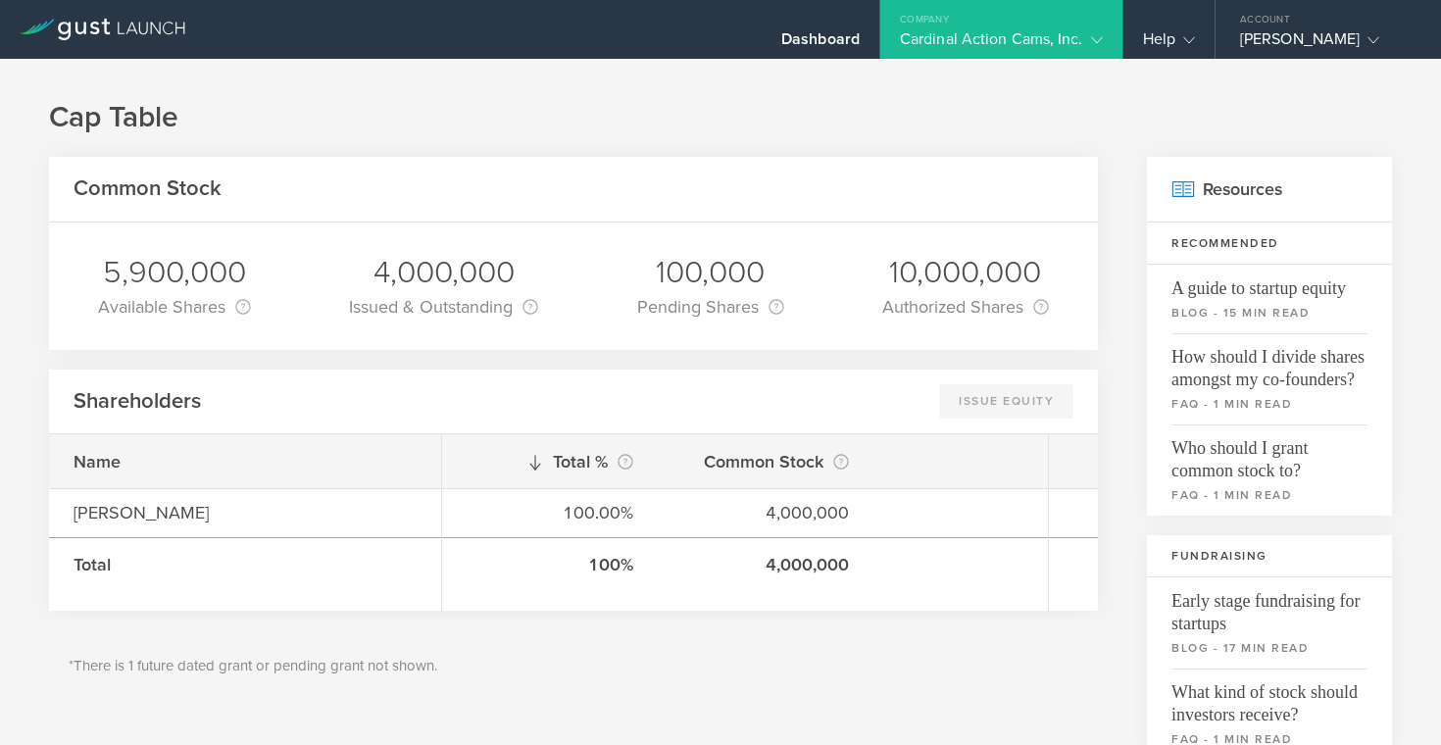
scroll to position [220, 0]
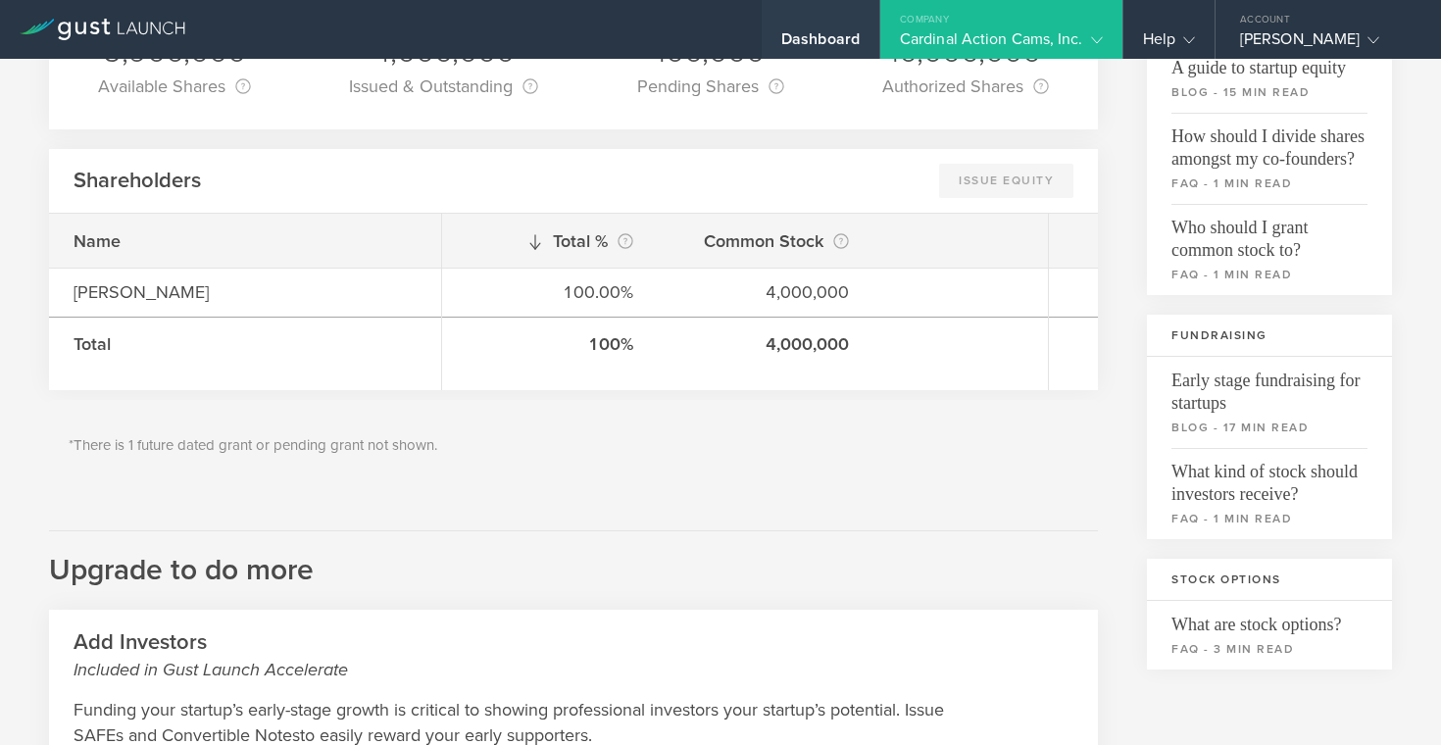
click at [772, 40] on div "Dashboard" at bounding box center [820, 29] width 118 height 59
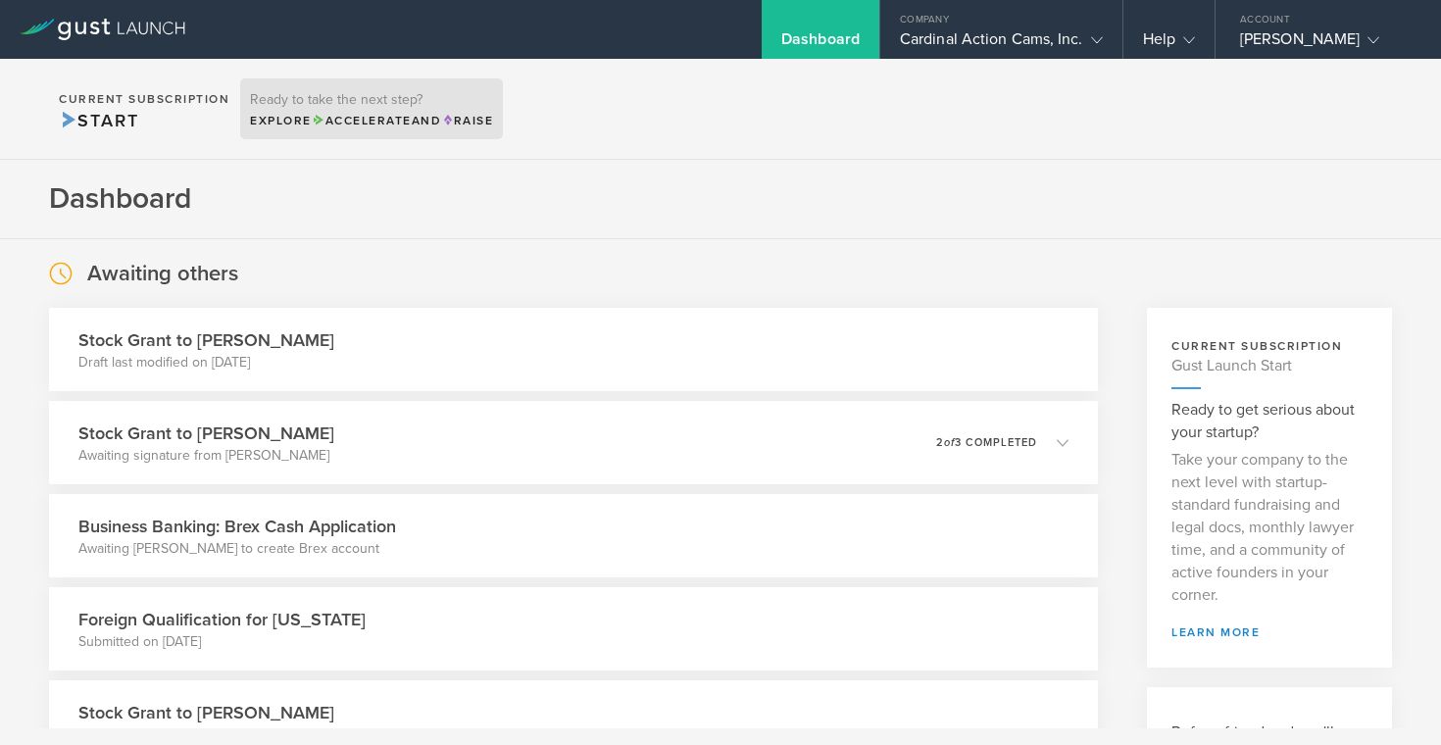
click at [423, 94] on h3 "Ready to take the next step?" at bounding box center [371, 100] width 243 height 14
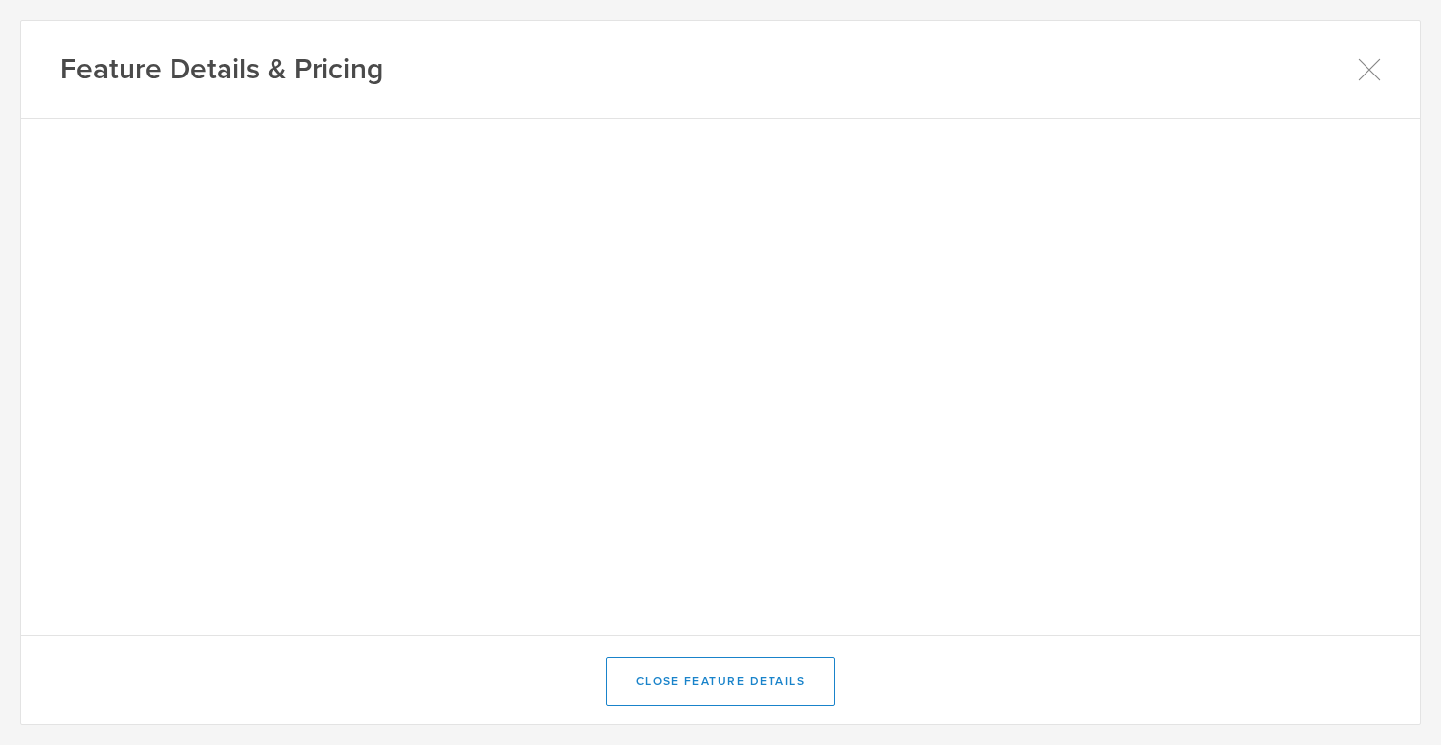
click at [1374, 48] on div "Feature Details & Pricing" at bounding box center [720, 70] width 1399 height 98
click at [1374, 56] on div "Feature Details & Pricing" at bounding box center [720, 70] width 1399 height 98
click at [1370, 67] on icon at bounding box center [1368, 69] width 24 height 24
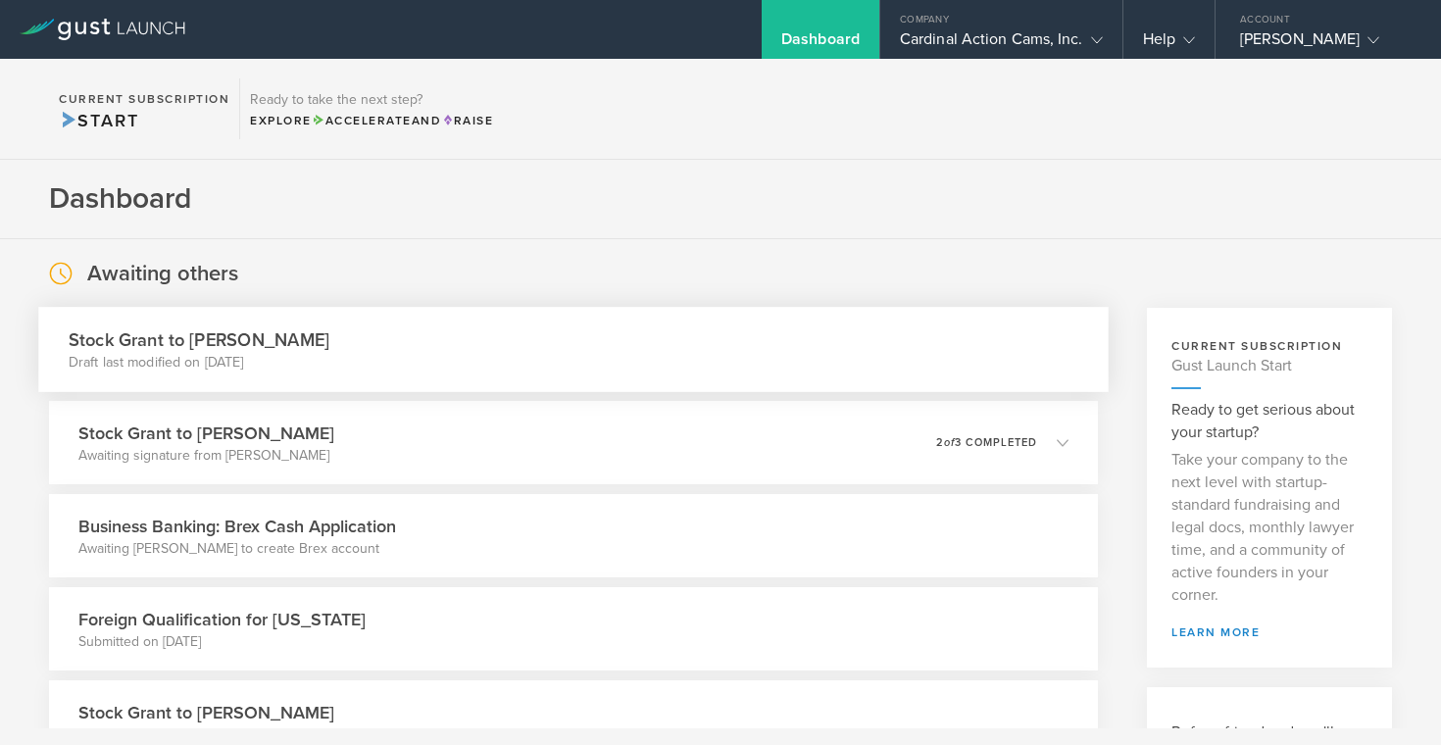
click at [537, 340] on div "Stock Grant to Madeline Blankenship Draft last modified on Aug 15, 2025" at bounding box center [572, 349] width 1069 height 85
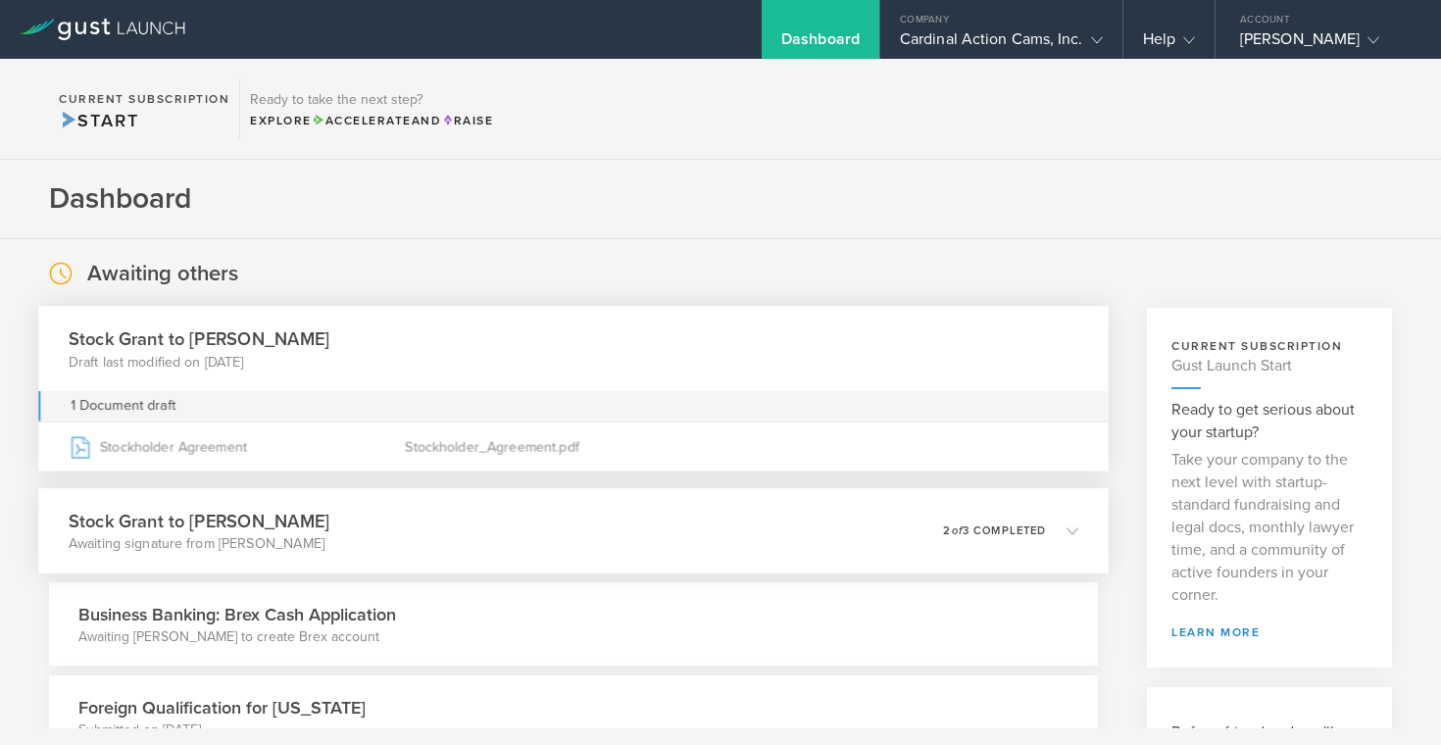
click at [234, 520] on h3 "Stock Grant to Kyle Rohner" at bounding box center [199, 521] width 261 height 26
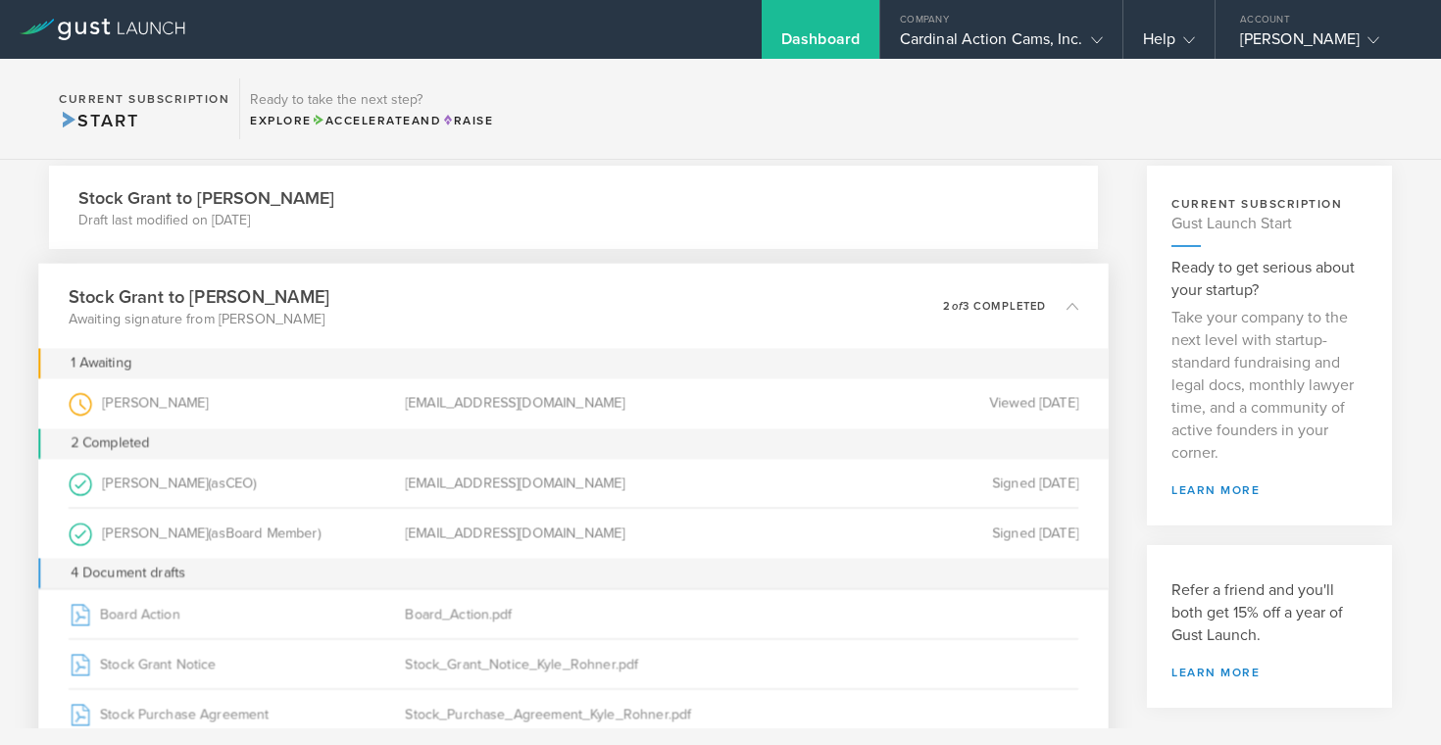
scroll to position [149, 0]
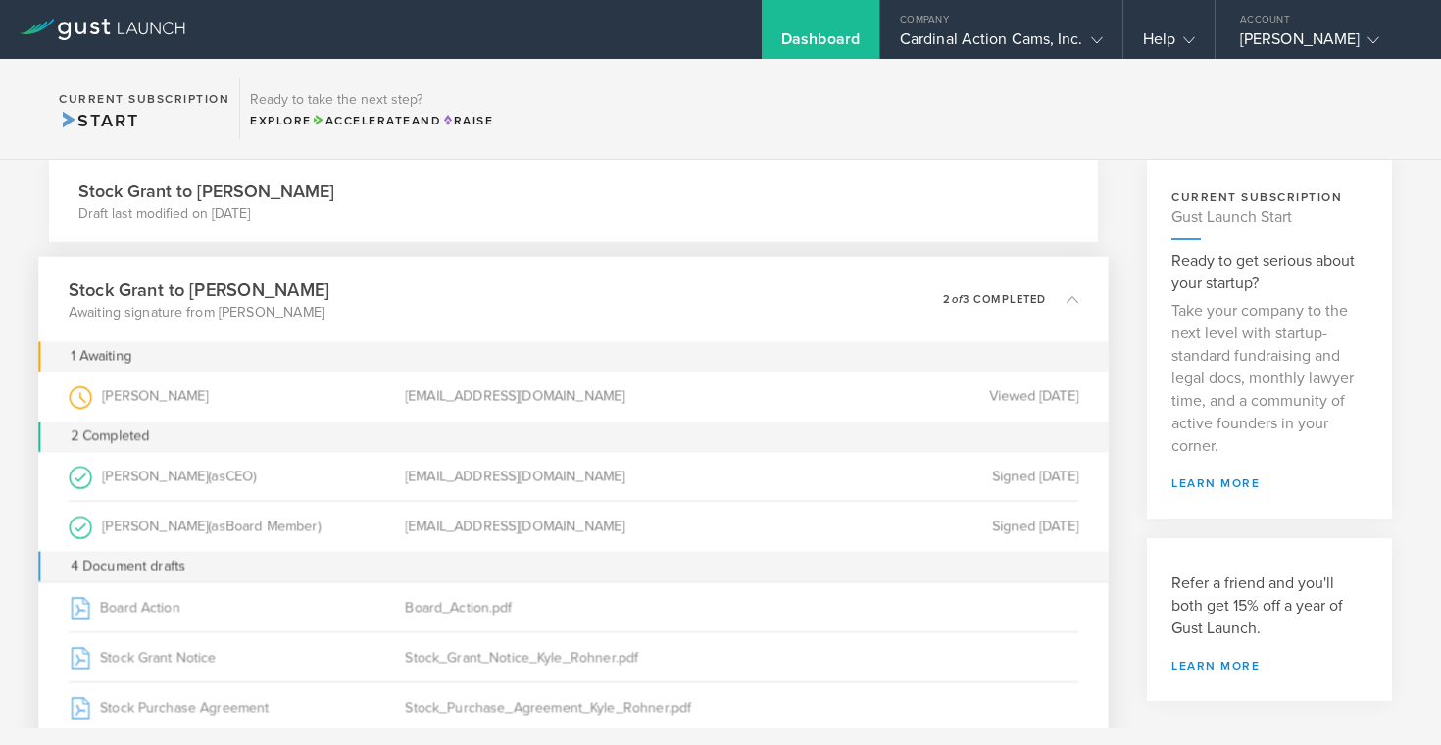
click at [74, 392] on circle at bounding box center [81, 397] width 22 height 22
click at [966, 28] on div "Company Cardinal Action Cams, Inc." at bounding box center [1001, 29] width 242 height 59
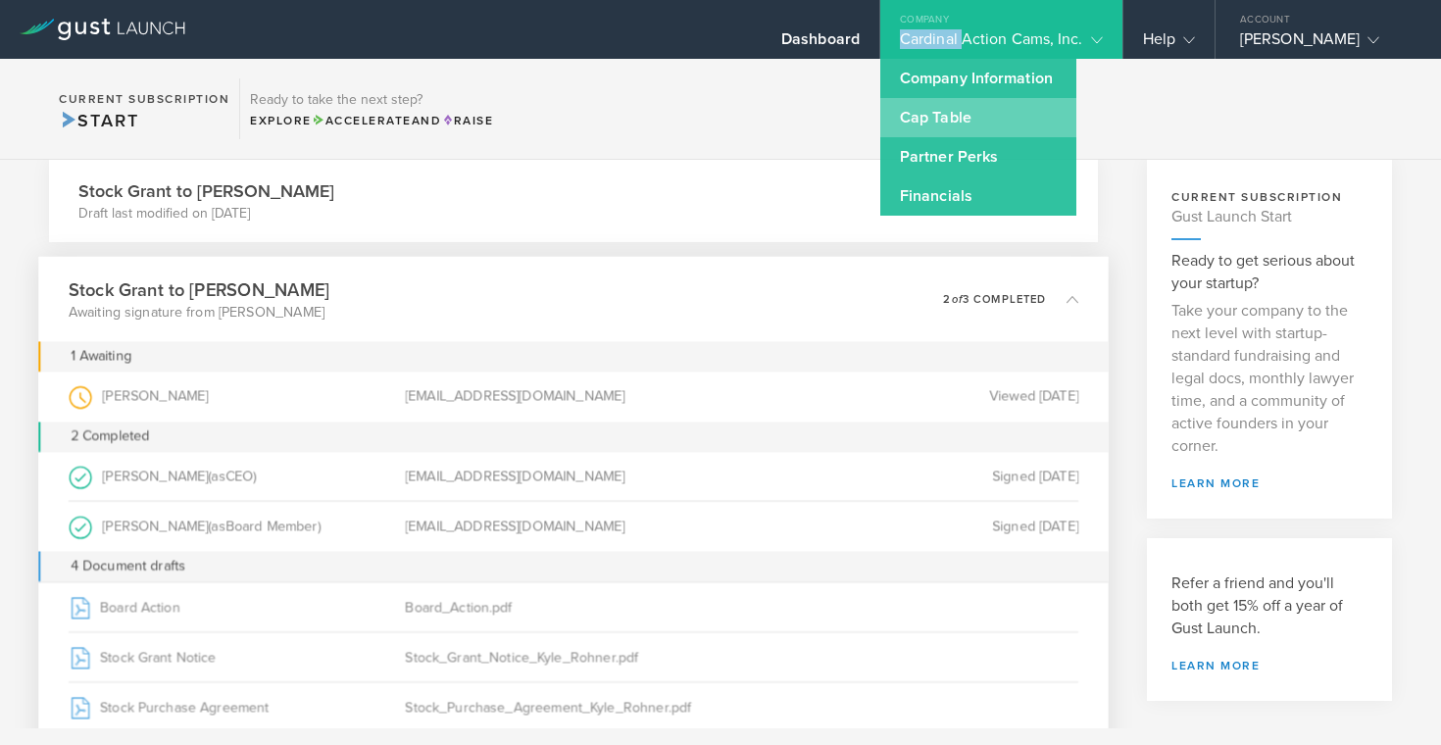
click at [955, 123] on link "Cap Table" at bounding box center [978, 117] width 196 height 39
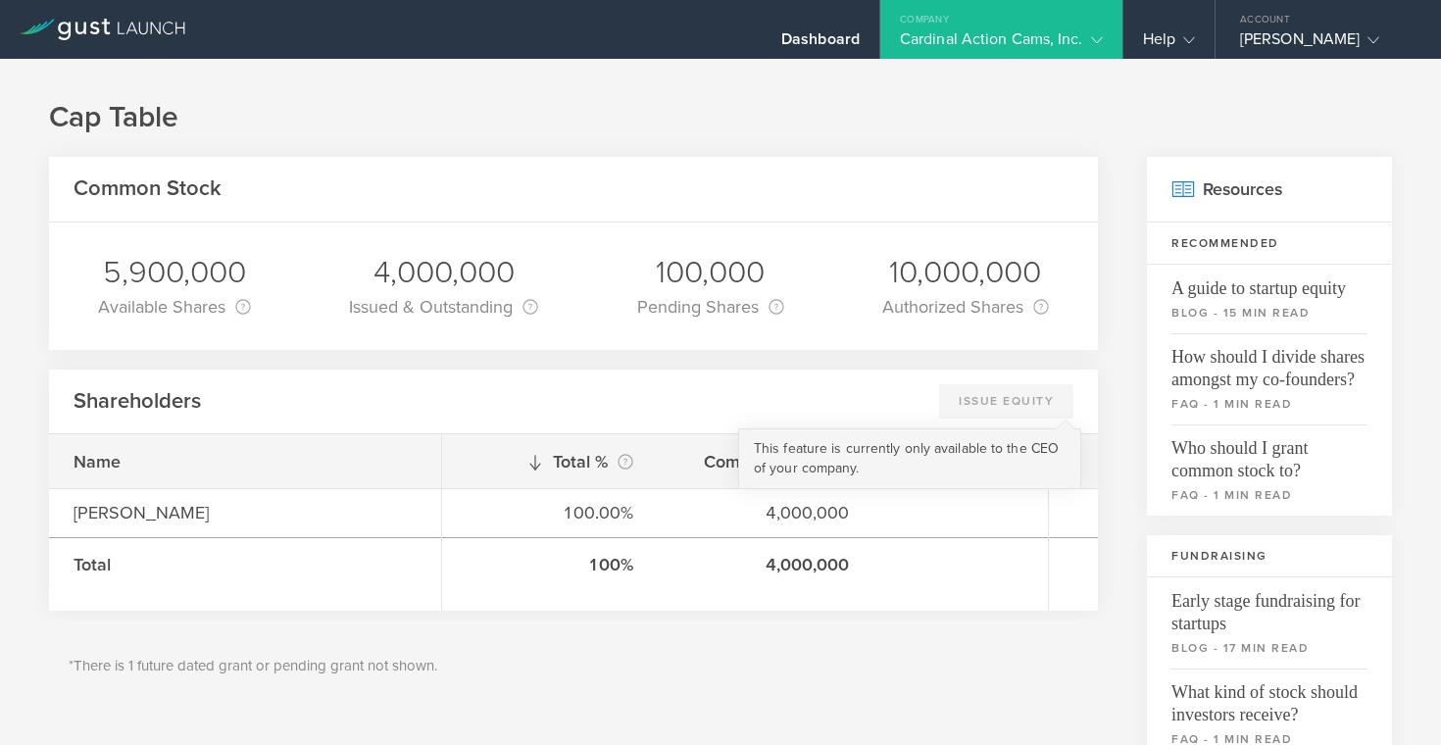
click at [1031, 395] on div "Issue Equity This feature is currently only available to the CEO of your compan…" at bounding box center [1006, 401] width 134 height 34
click at [513, 4] on div "Dashboard Company Cardinal Action Cams, Inc. Company Information Relationships …" at bounding box center [886, 29] width 1107 height 59
click at [1289, 28] on div "Account" at bounding box center [1327, 14] width 225 height 29
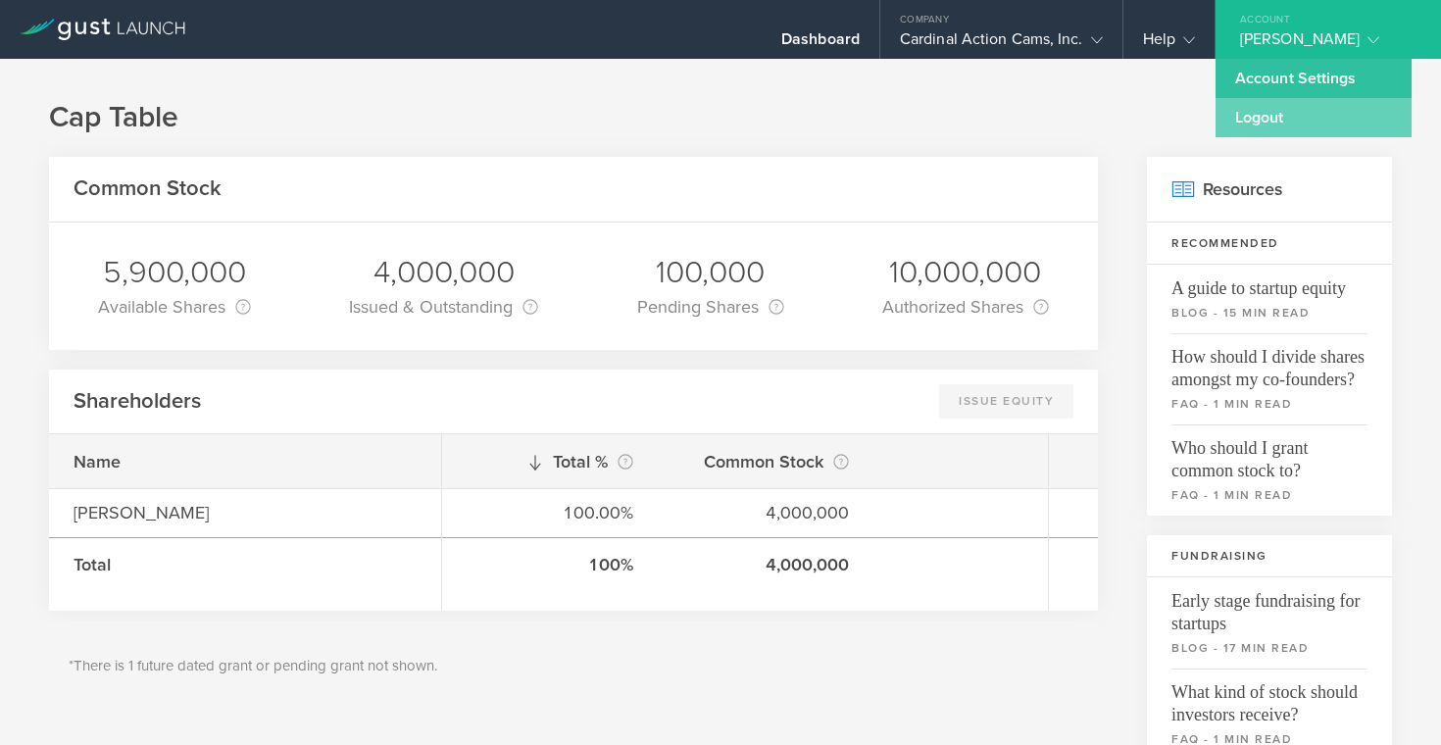
click at [1268, 128] on link "Logout" at bounding box center [1313, 117] width 196 height 39
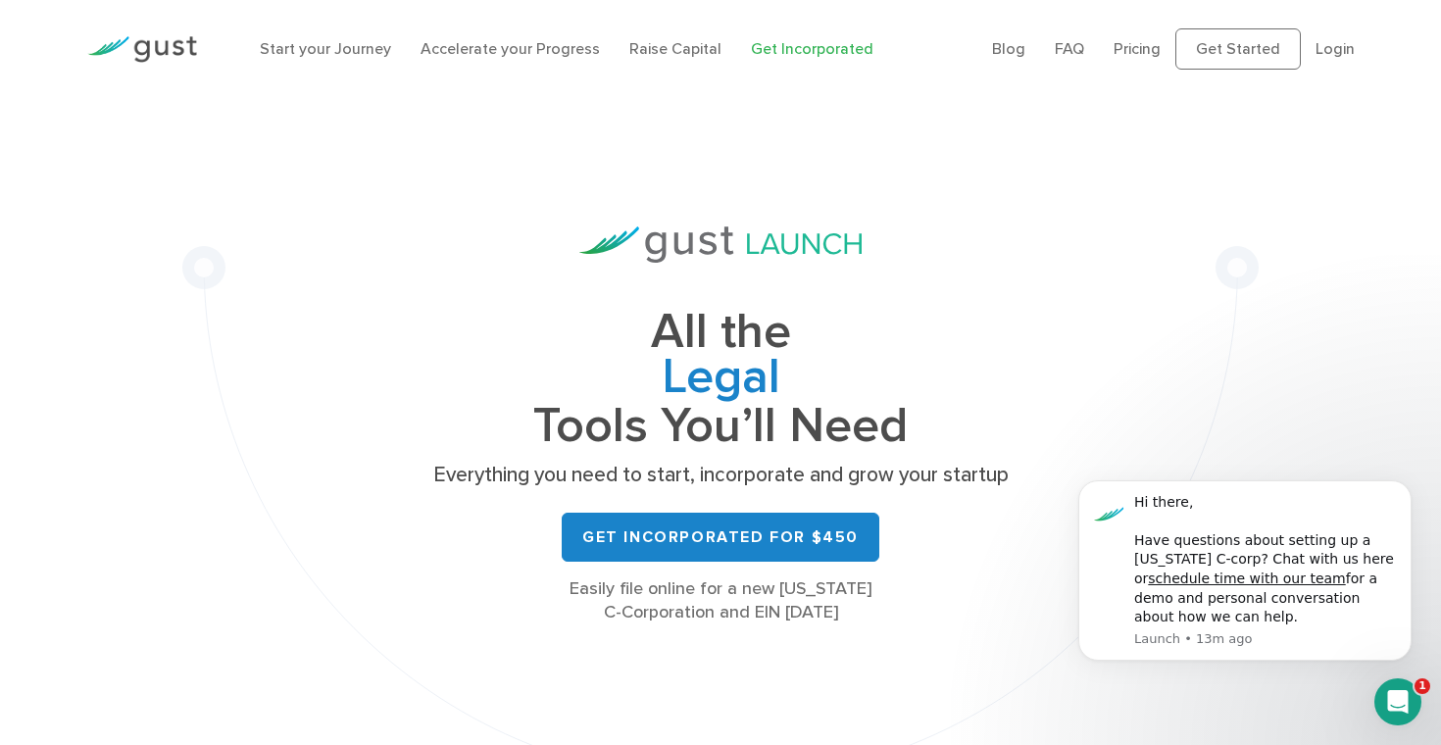
click at [1317, 38] on li "Login" at bounding box center [1334, 49] width 39 height 24
click at [1332, 46] on link "Login" at bounding box center [1334, 48] width 39 height 19
